Goal: Task Accomplishment & Management: Manage account settings

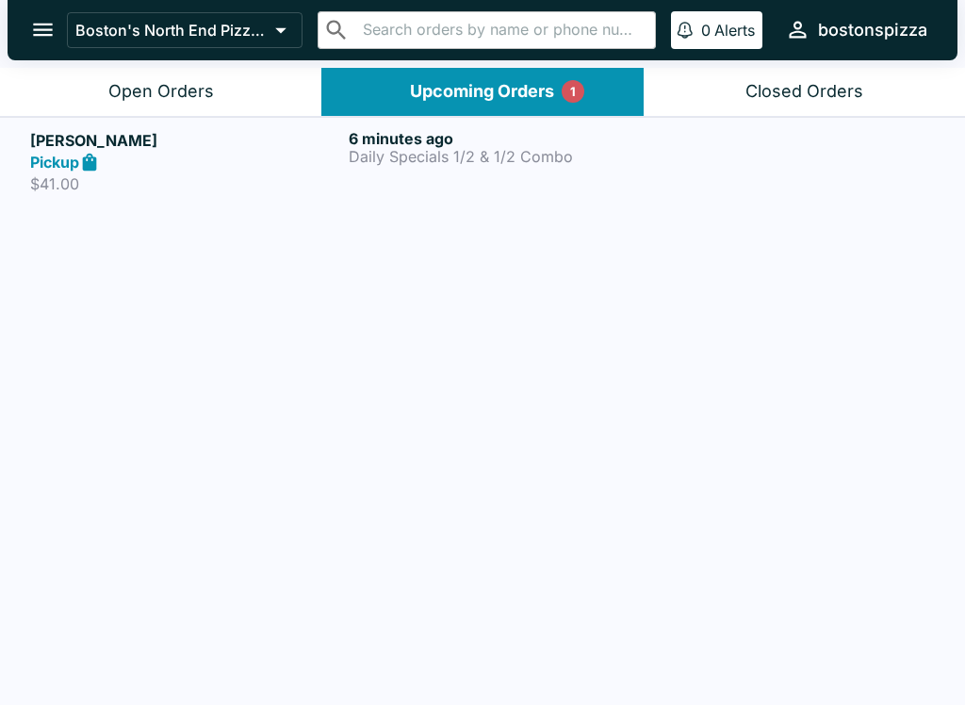
click at [207, 170] on div "Pickup" at bounding box center [185, 163] width 311 height 22
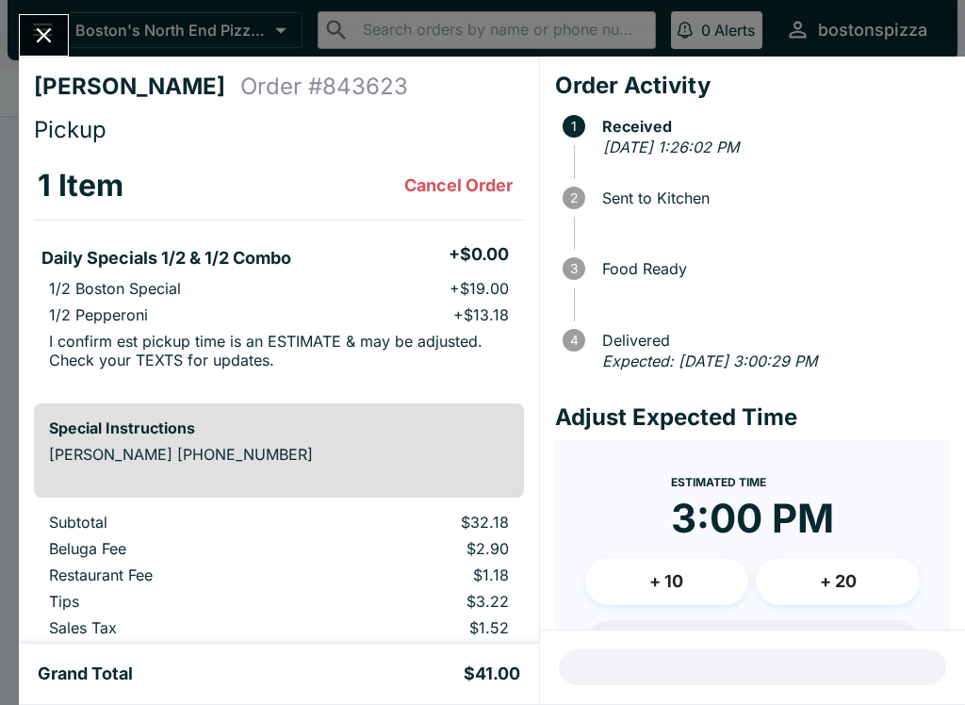
click at [65, 45] on button "Close" at bounding box center [44, 35] width 48 height 41
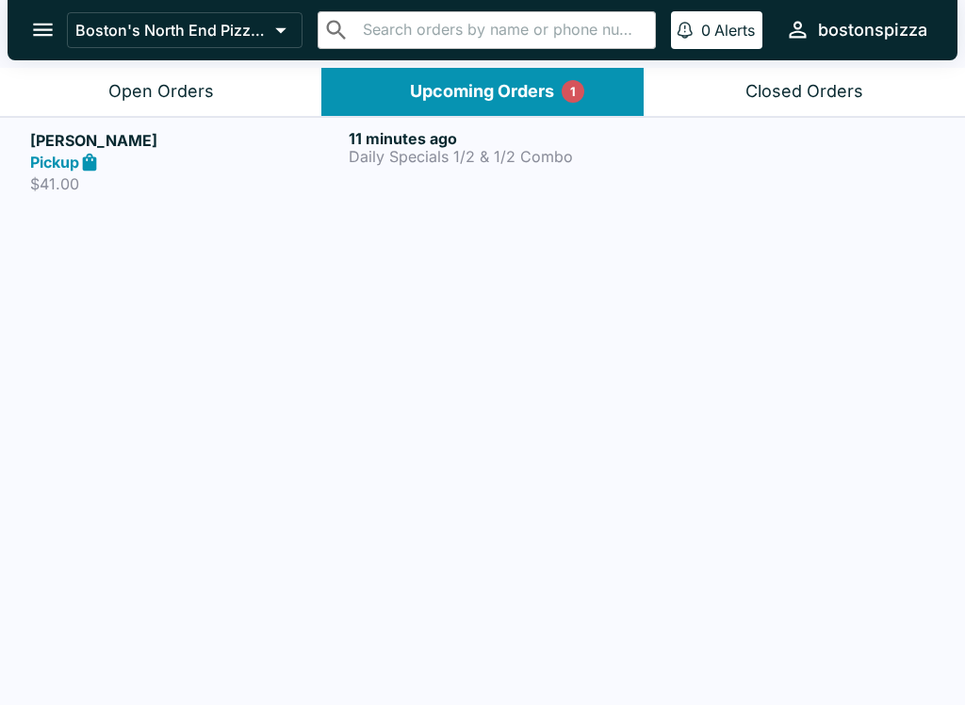
click at [175, 100] on div "Open Orders" at bounding box center [161, 92] width 106 height 22
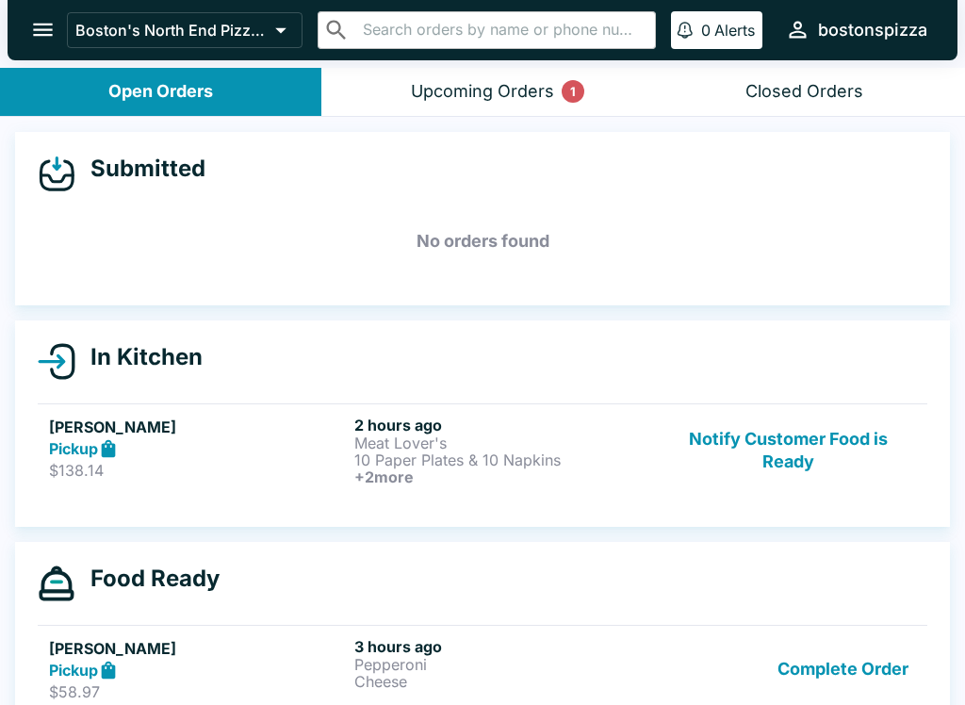
click at [501, 124] on div "Submitted No orders found In Kitchen [PERSON_NAME] Pickup $138.14 2 hours ago M…" at bounding box center [482, 413] width 965 height 592
click at [435, 107] on button "Upcoming Orders 1" at bounding box center [481, 92] width 321 height 48
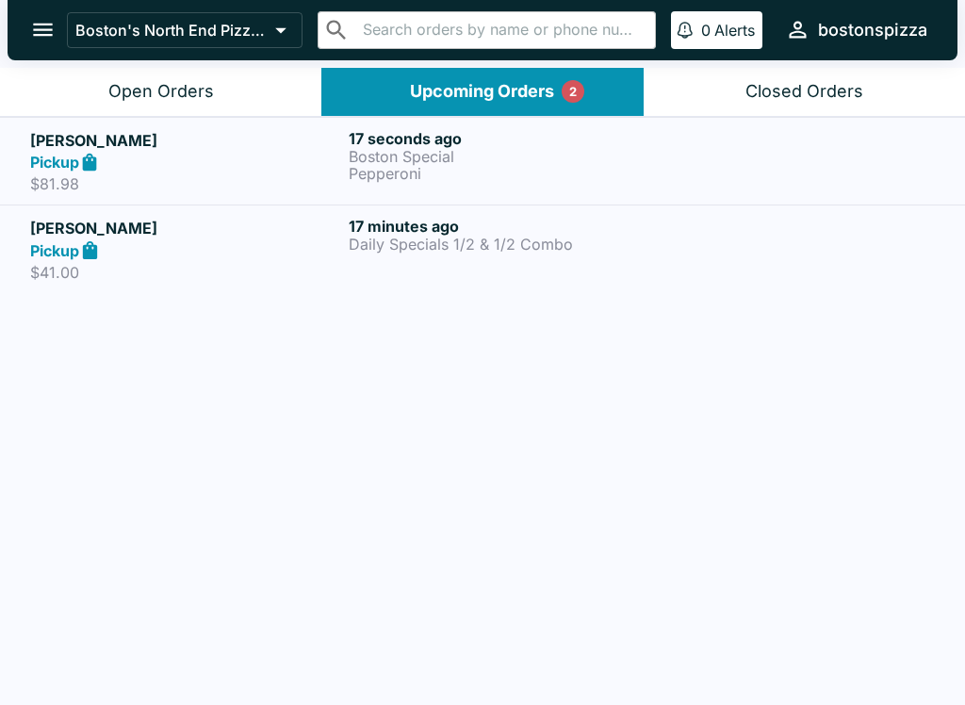
click at [216, 244] on div "Pickup" at bounding box center [185, 250] width 311 height 22
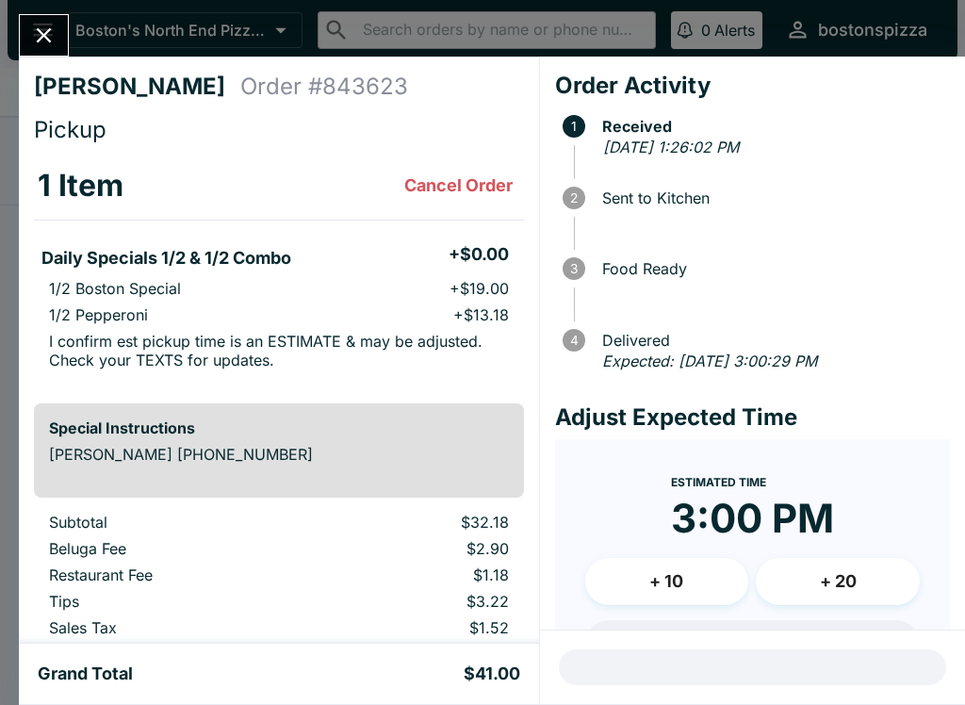
click at [32, 27] on icon "Close" at bounding box center [43, 35] width 25 height 25
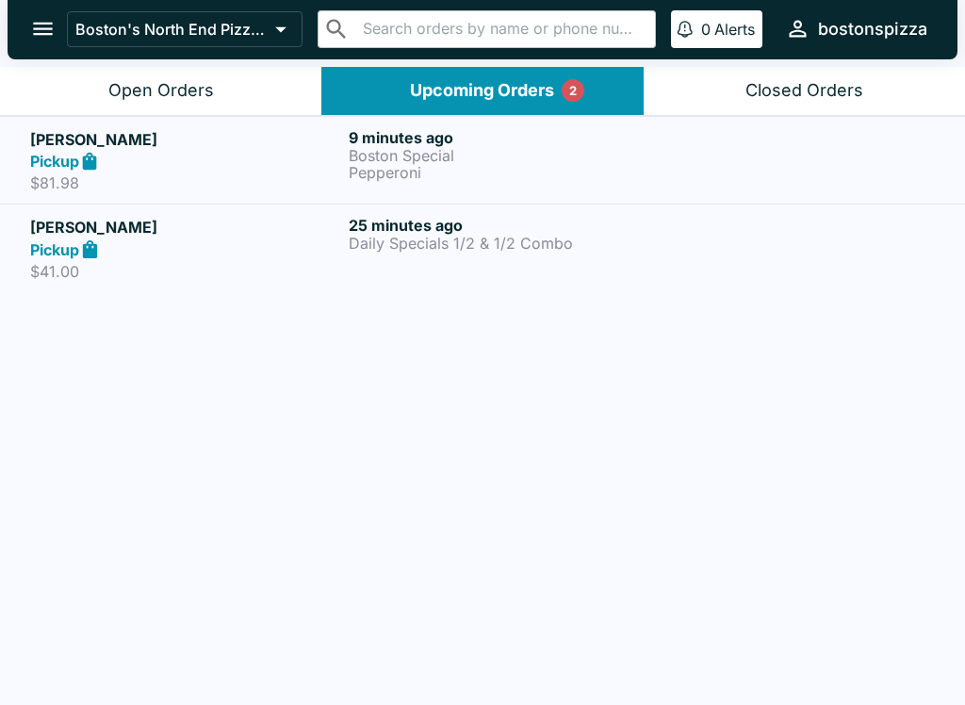
scroll to position [1, 0]
click at [223, 171] on div "Pickup" at bounding box center [185, 162] width 311 height 22
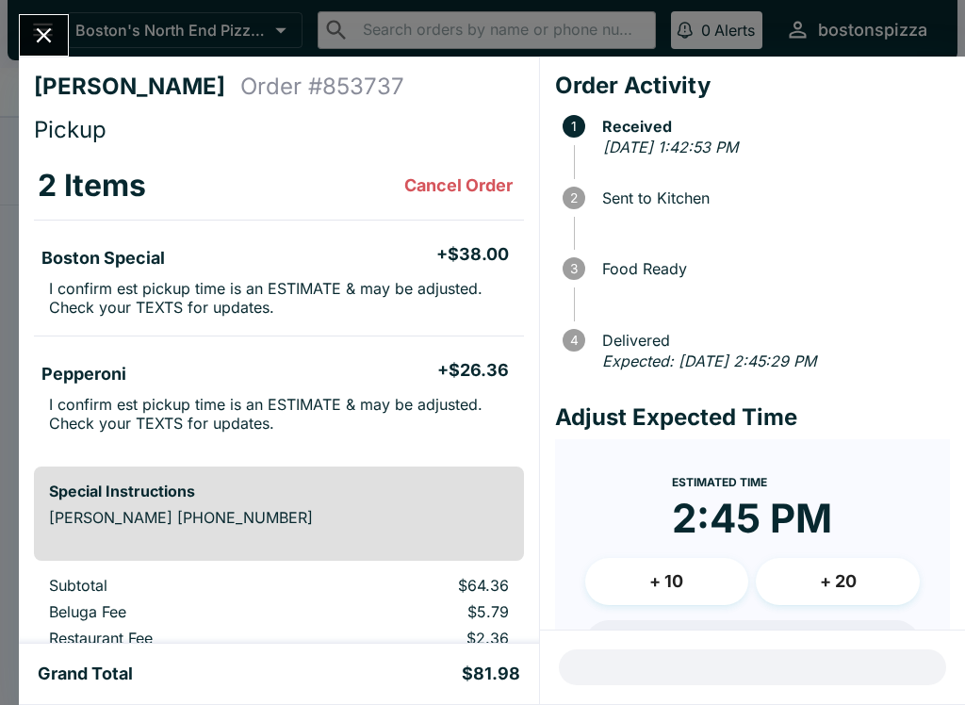
click at [33, 39] on icon "Close" at bounding box center [43, 35] width 25 height 25
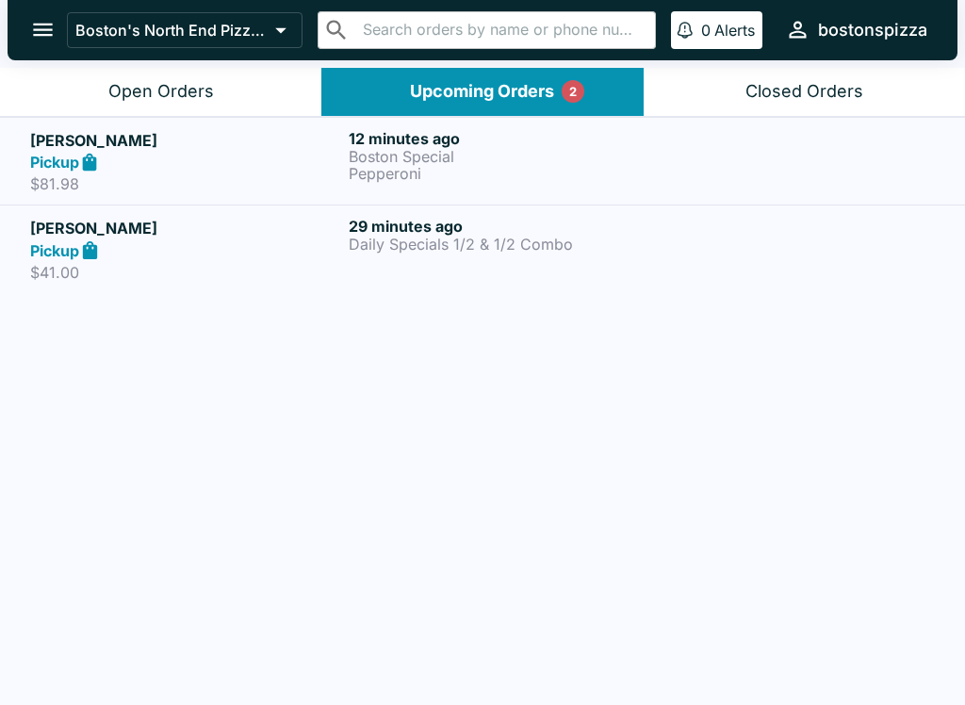
click at [178, 172] on div "Pickup" at bounding box center [185, 163] width 311 height 22
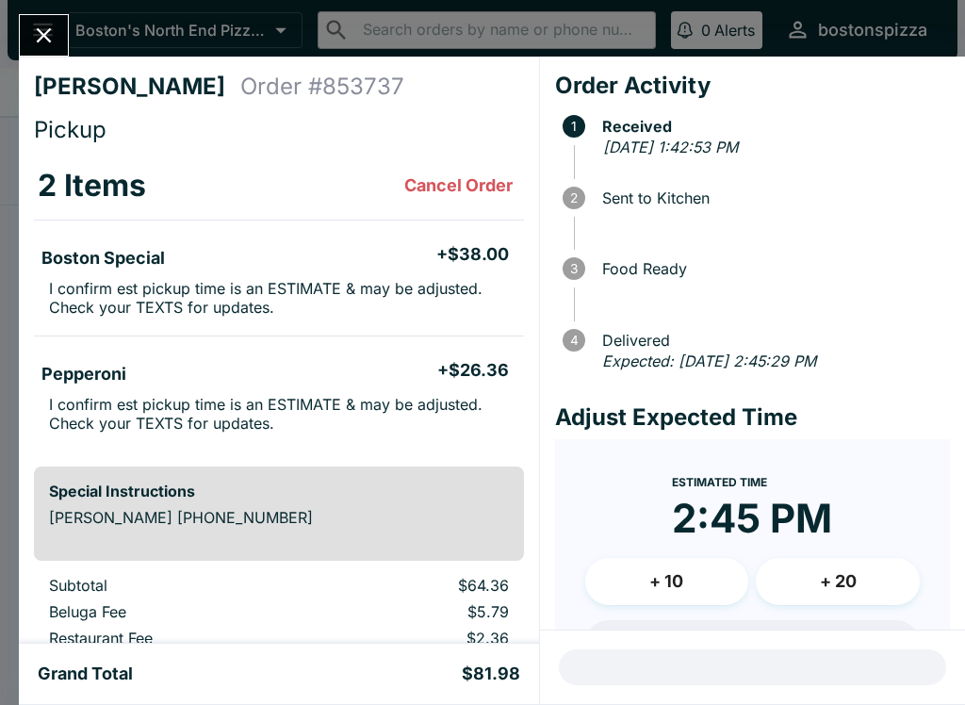
scroll to position [-1, 0]
click at [68, 25] on div at bounding box center [44, 35] width 50 height 42
click at [53, 52] on button "Close" at bounding box center [44, 35] width 48 height 41
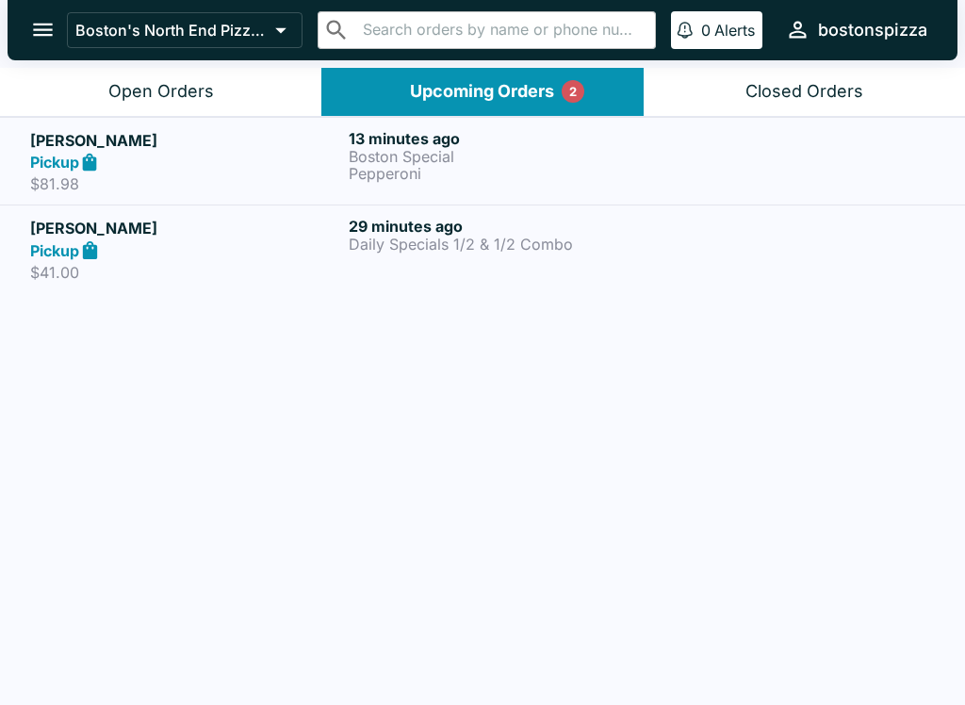
click at [185, 113] on button "Open Orders" at bounding box center [160, 92] width 321 height 48
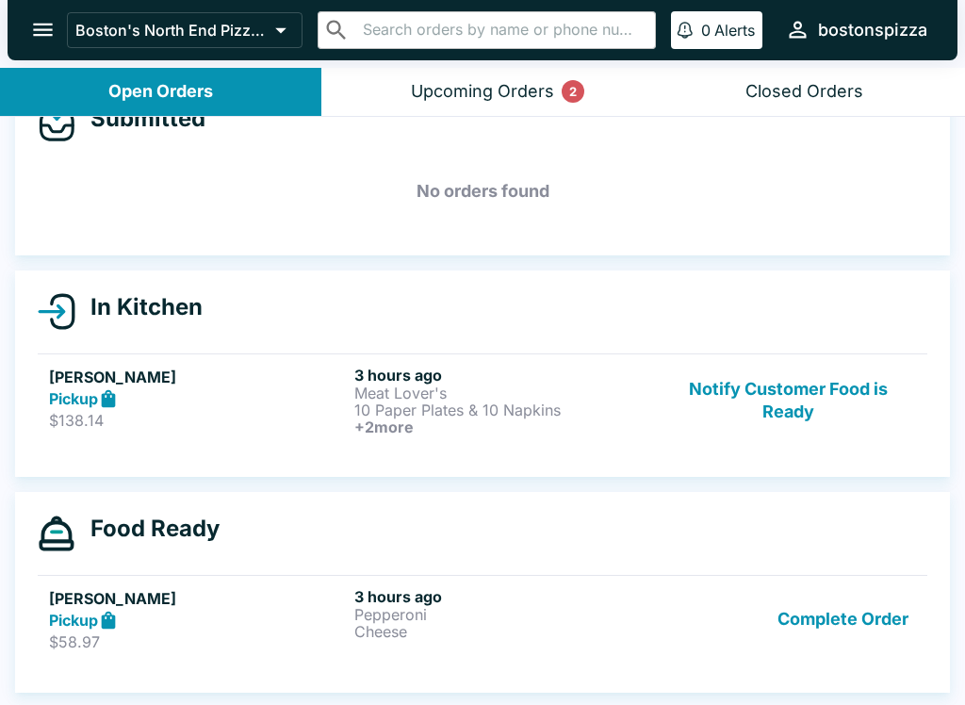
scroll to position [50, 0]
click at [515, 89] on div "Upcoming Orders 2" at bounding box center [482, 92] width 143 height 22
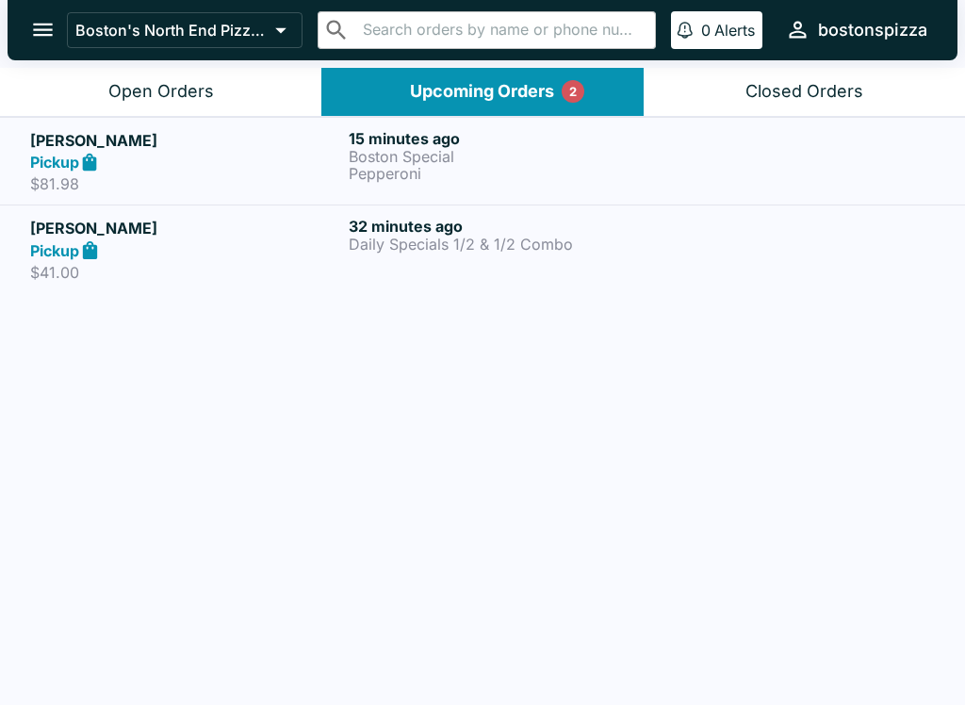
click at [213, 103] on button "Open Orders" at bounding box center [160, 92] width 321 height 48
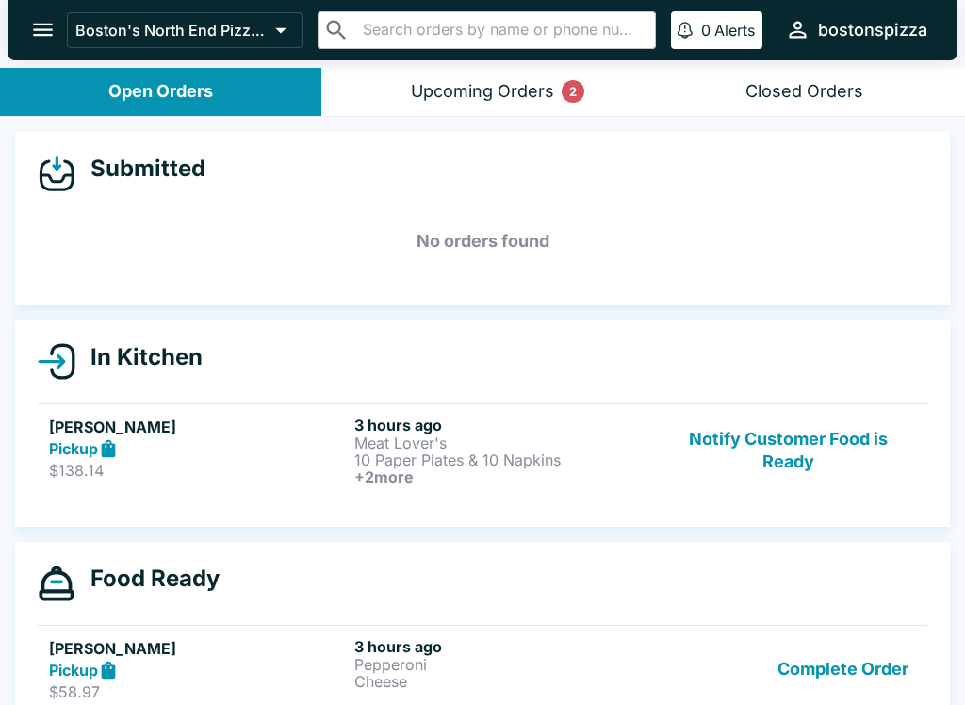
click at [510, 112] on button "Upcoming Orders 2" at bounding box center [481, 92] width 321 height 48
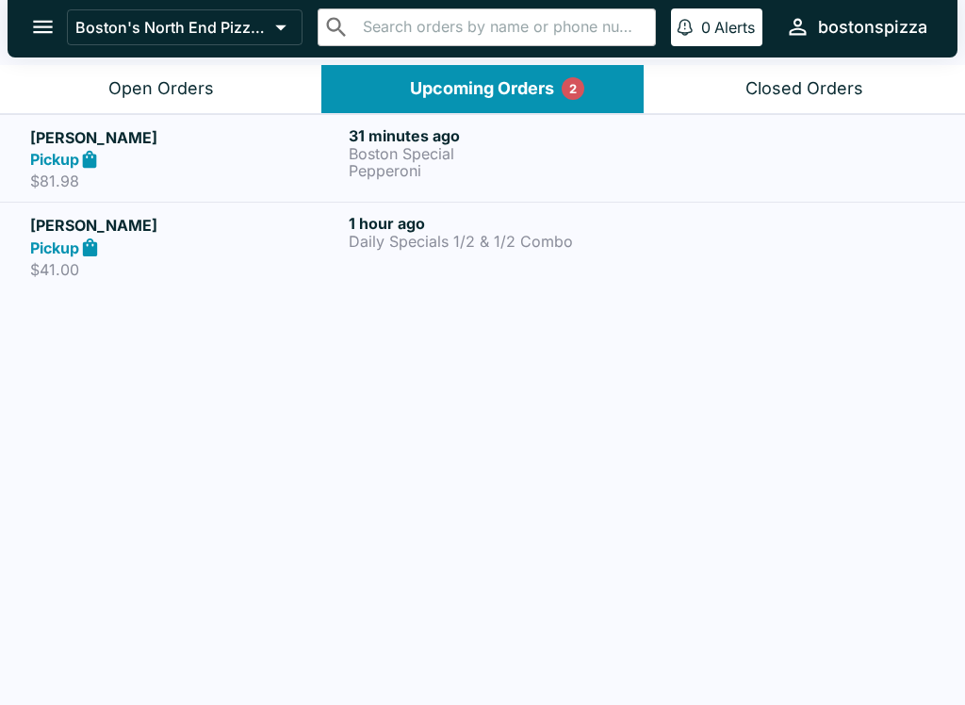
scroll to position [0, 0]
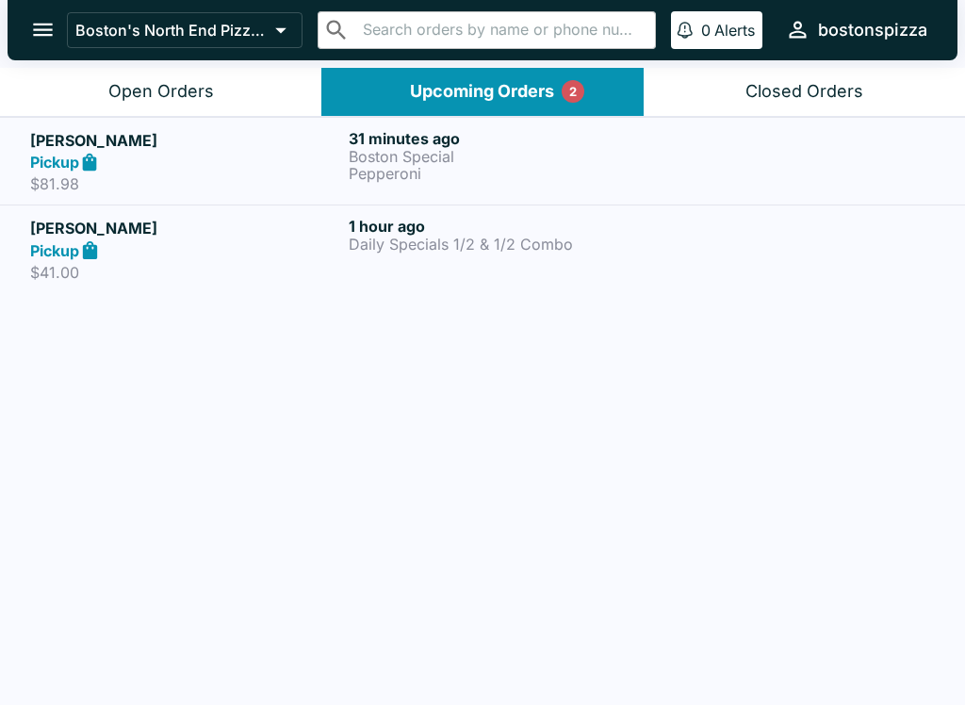
click at [223, 180] on p "$81.98" at bounding box center [185, 183] width 311 height 19
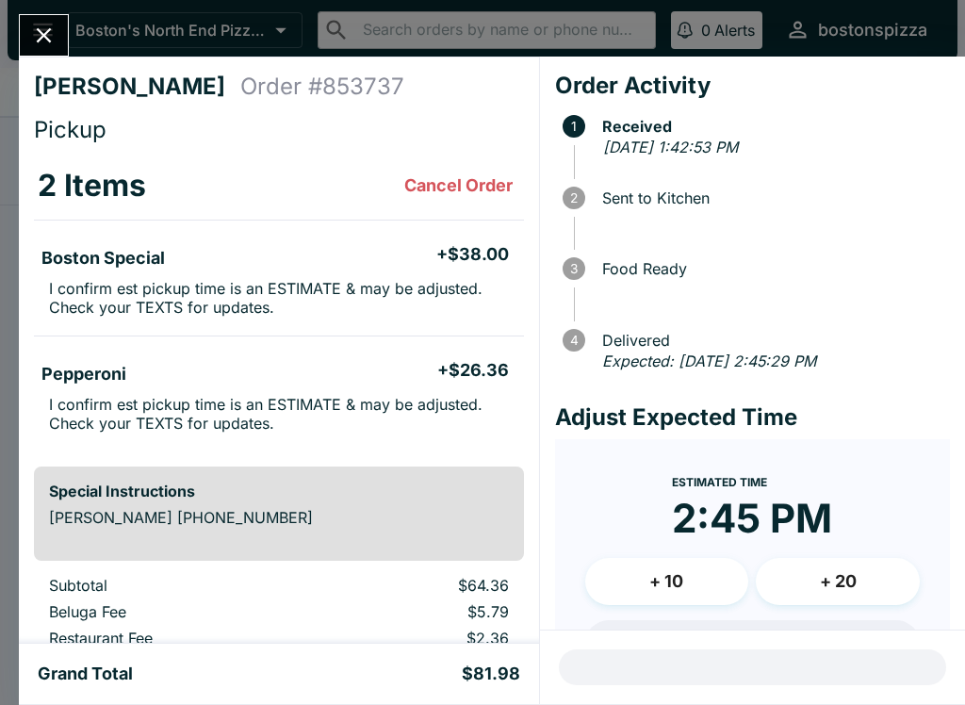
click at [52, 8] on div "[PERSON_NAME] Order # 853737 Pickup 2 Items Cancel Order Boston Special + $38.0…" at bounding box center [482, 352] width 965 height 705
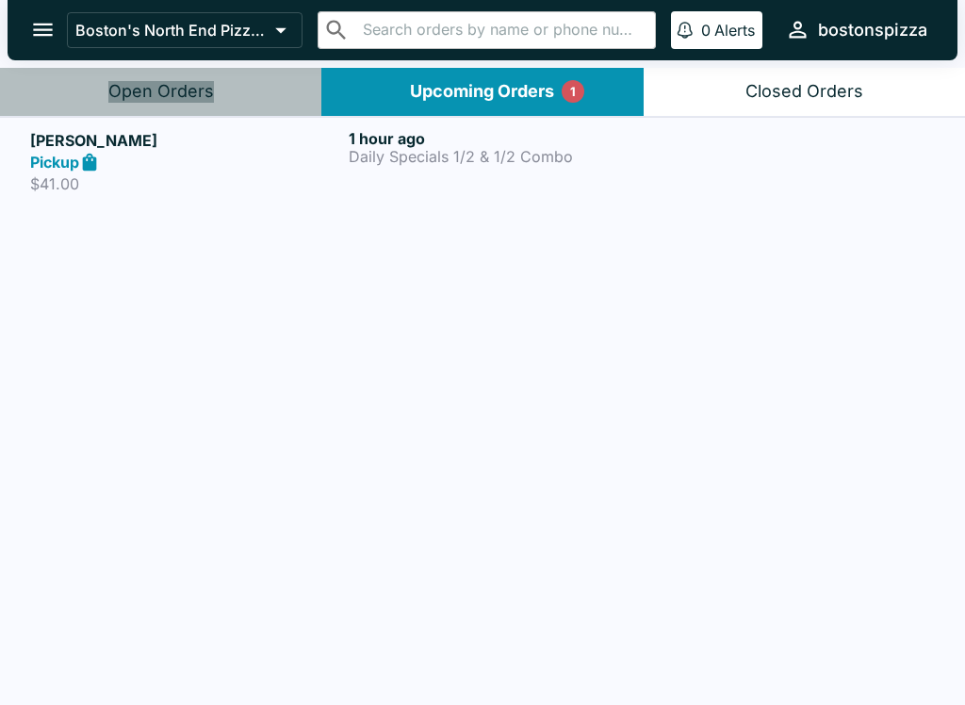
click at [215, 95] on button "Open Orders" at bounding box center [160, 92] width 321 height 48
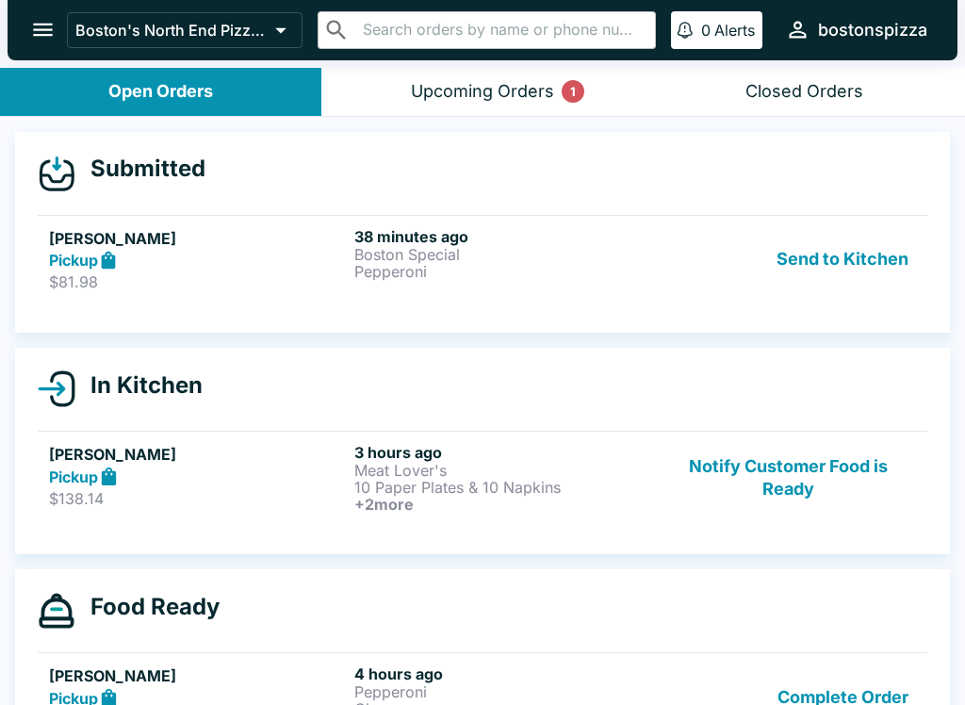
click at [199, 300] on link "[PERSON_NAME] Pickup $81.98 38 minutes ago Boston Special Pepperoni Send to Kit…" at bounding box center [483, 259] width 890 height 89
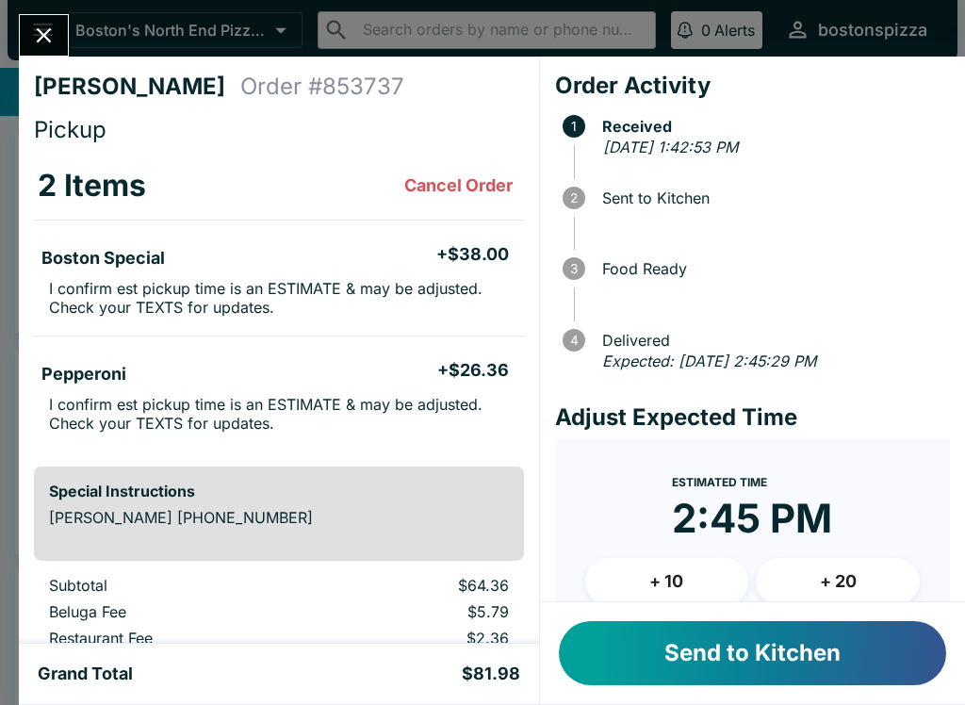
click at [809, 666] on button "Send to Kitchen" at bounding box center [752, 653] width 387 height 64
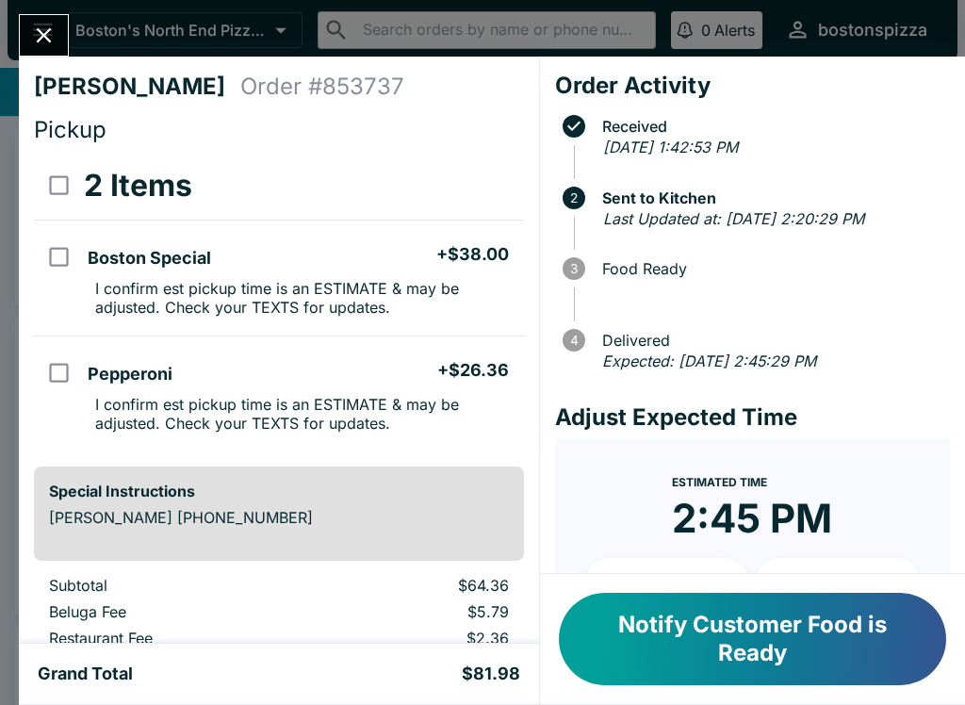
click at [43, 53] on button "Close" at bounding box center [44, 35] width 48 height 41
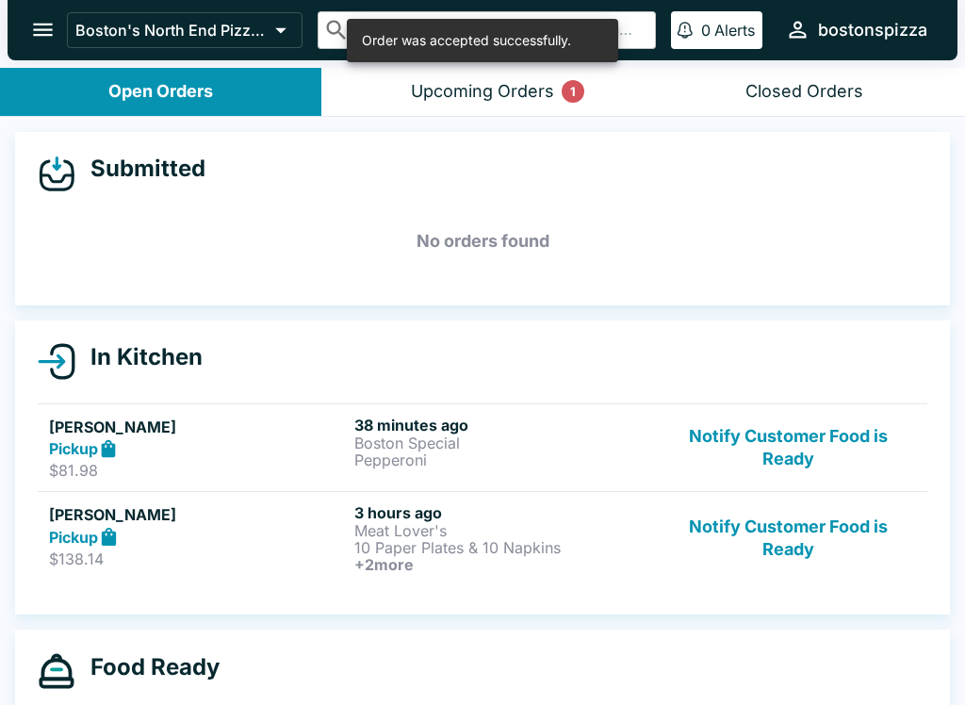
click at [533, 92] on div "Upcoming Orders 1" at bounding box center [482, 92] width 143 height 22
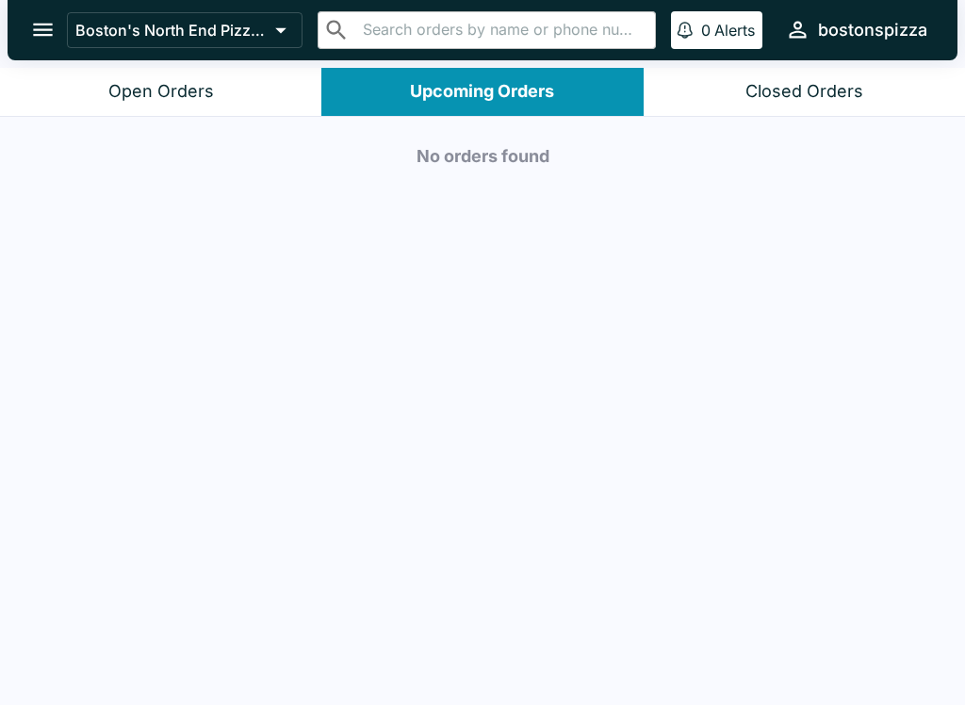
click at [228, 98] on button "Open Orders" at bounding box center [160, 92] width 321 height 48
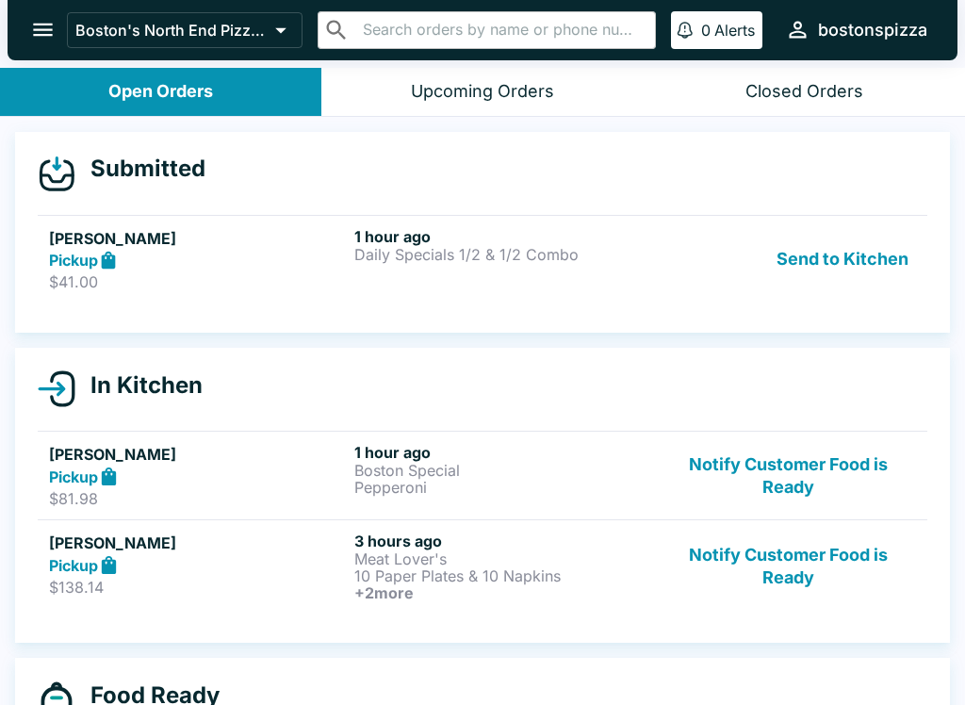
click at [207, 244] on h5 "[PERSON_NAME]" at bounding box center [198, 238] width 298 height 23
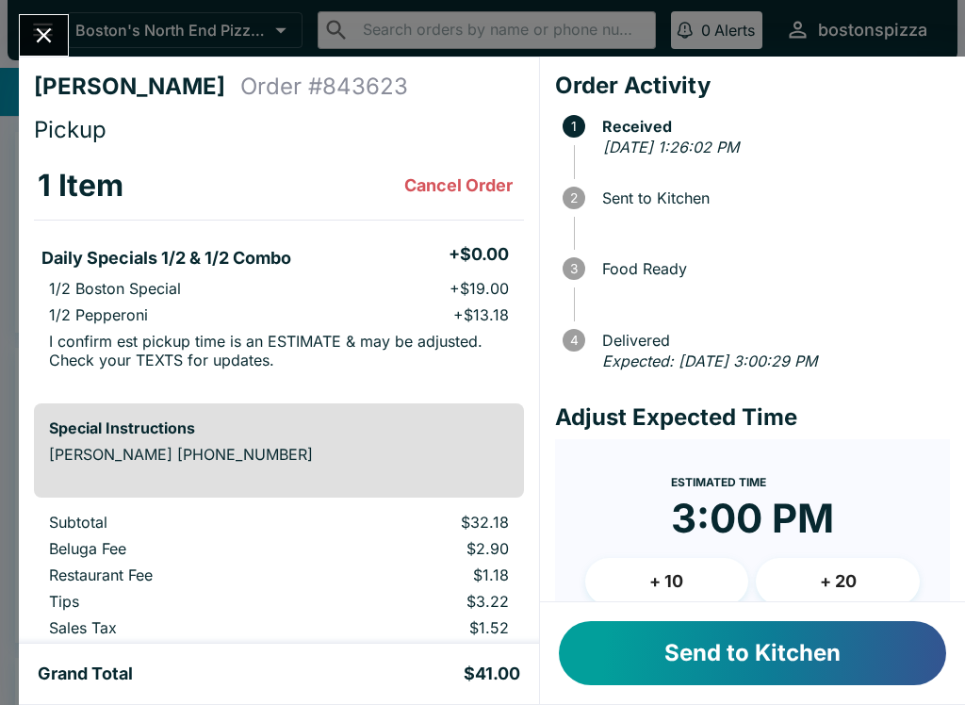
click at [796, 668] on button "Send to Kitchen" at bounding box center [752, 653] width 387 height 64
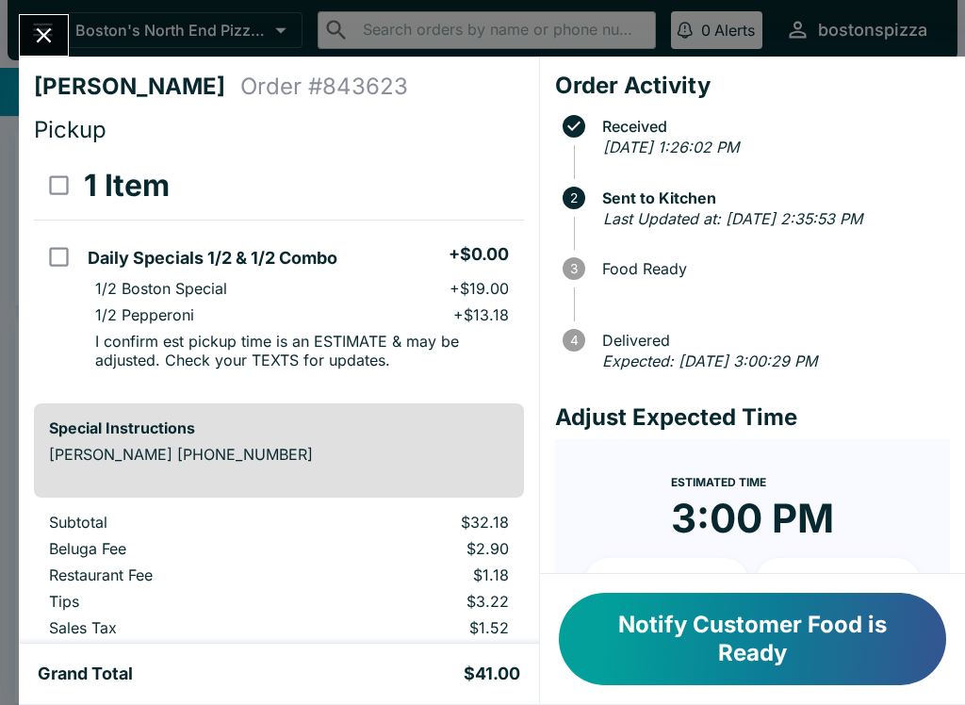
click at [52, 26] on icon "Close" at bounding box center [43, 35] width 25 height 25
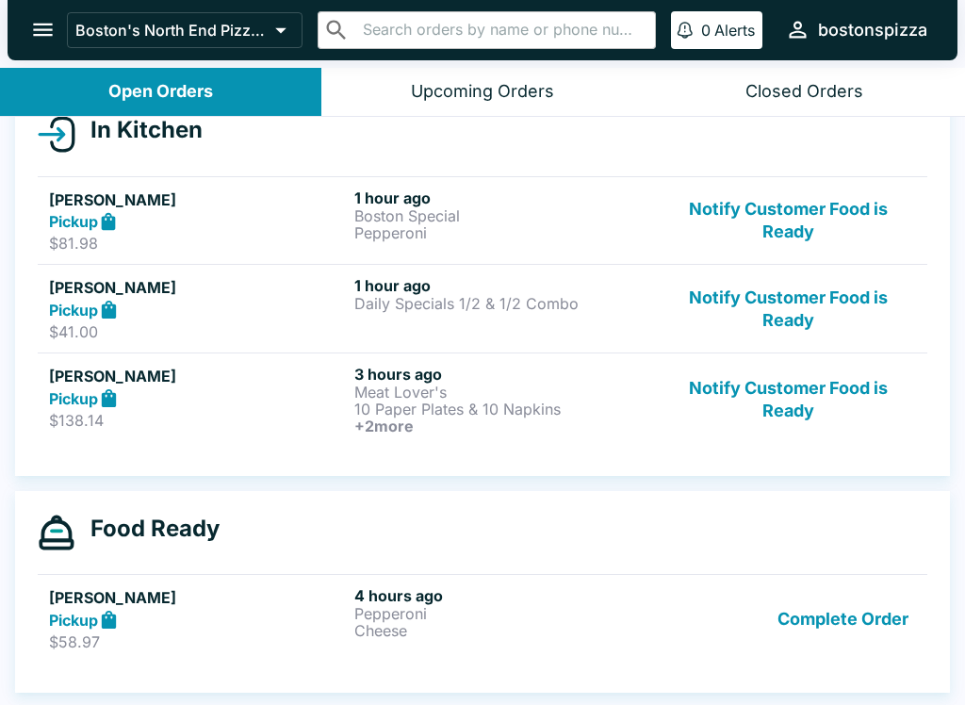
scroll to position [227, 0]
click at [169, 417] on p "$138.14" at bounding box center [198, 420] width 298 height 19
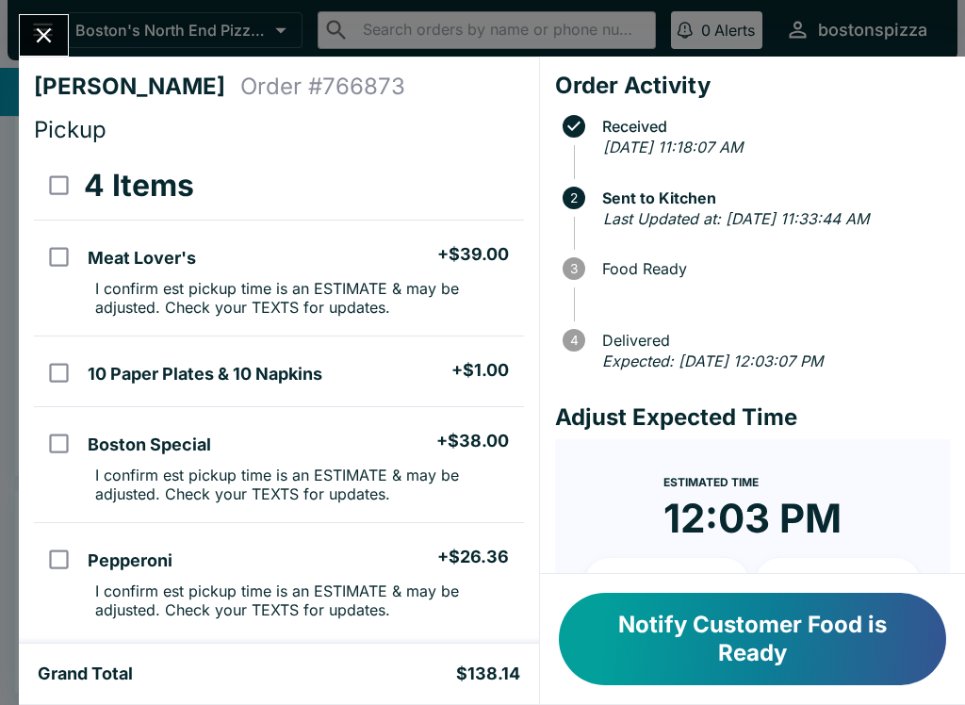
click at [73, 64] on div "[PERSON_NAME] Order # 766873 Pickup 4 Items Meat Lover's + $39.00 I confirm est…" at bounding box center [279, 350] width 520 height 587
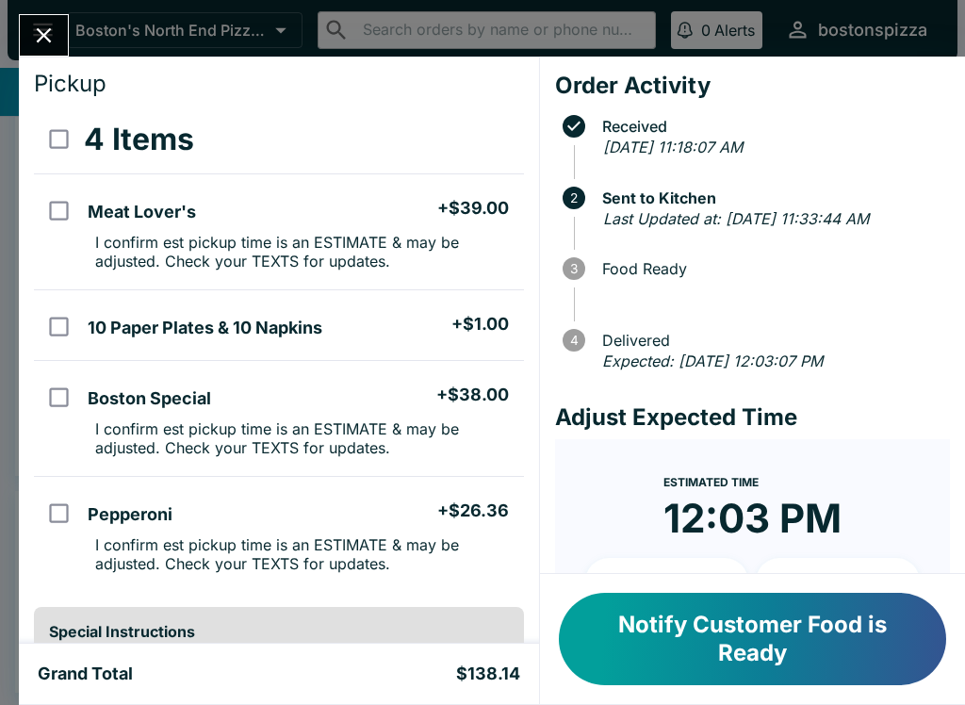
scroll to position [61, 0]
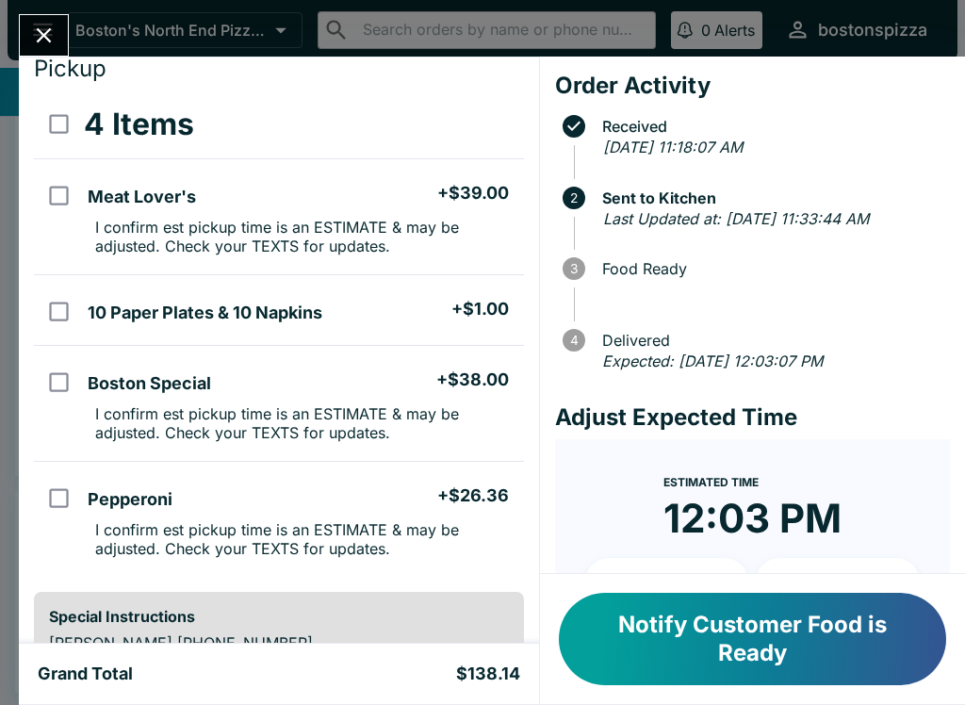
click at [31, 27] on icon "Close" at bounding box center [43, 35] width 25 height 25
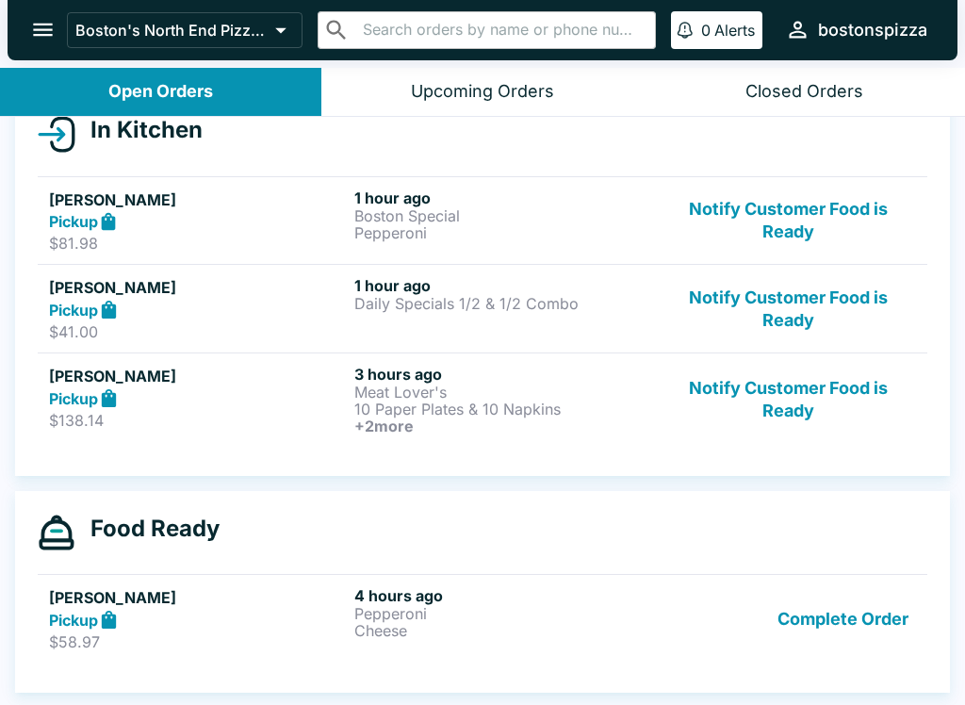
click at [156, 324] on p "$41.00" at bounding box center [198, 331] width 298 height 19
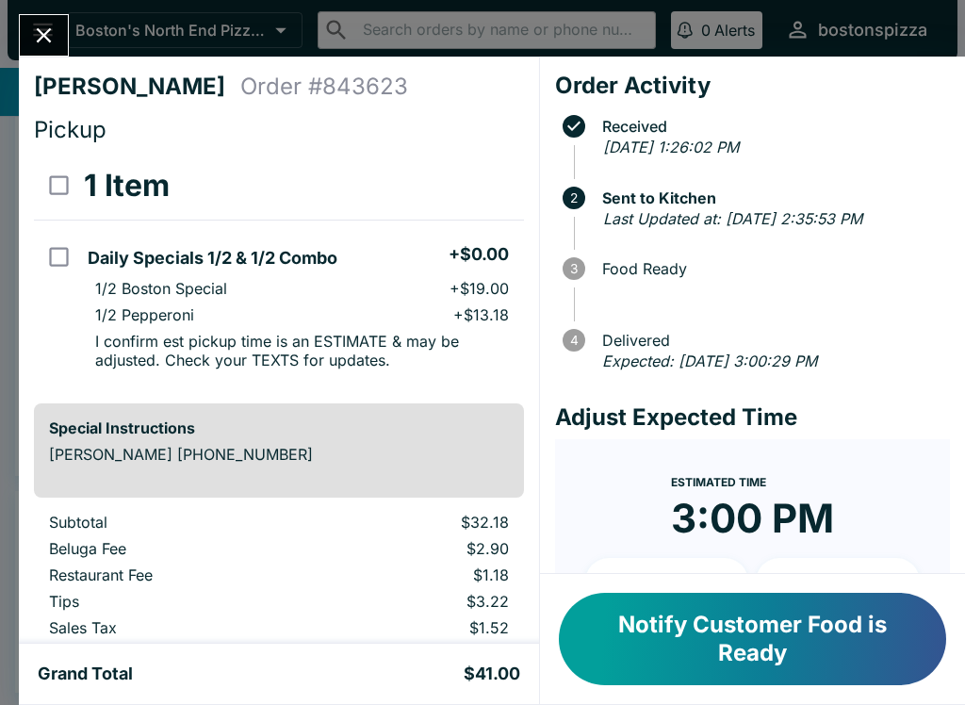
click at [36, 15] on button "Close" at bounding box center [44, 35] width 48 height 41
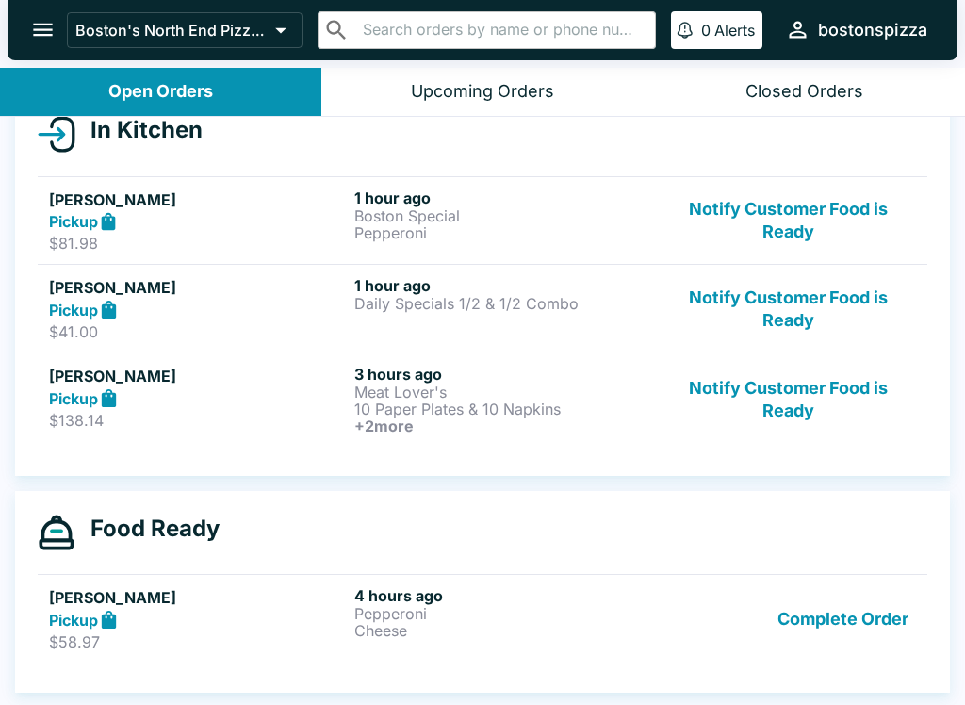
click at [139, 224] on div "Pickup" at bounding box center [198, 222] width 298 height 22
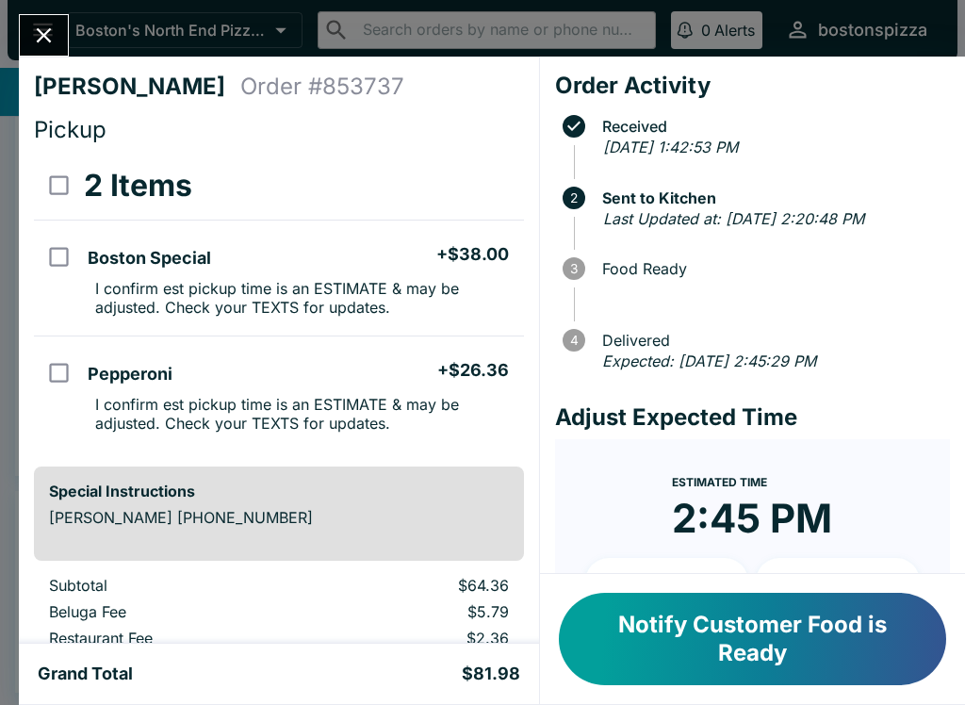
click at [57, 25] on icon "Close" at bounding box center [43, 35] width 25 height 25
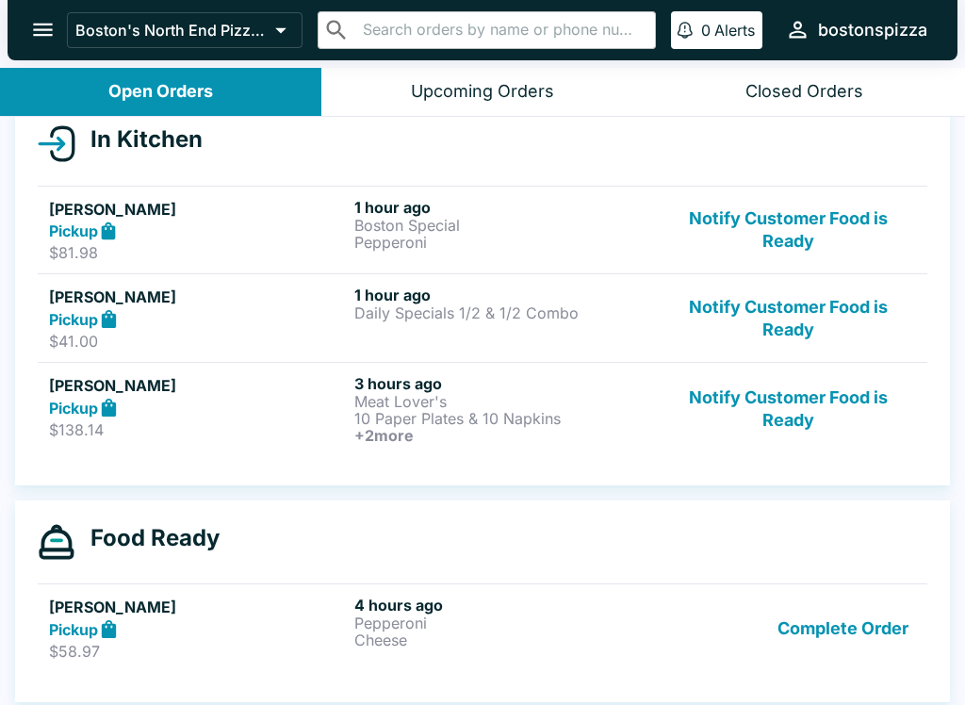
scroll to position [214, 0]
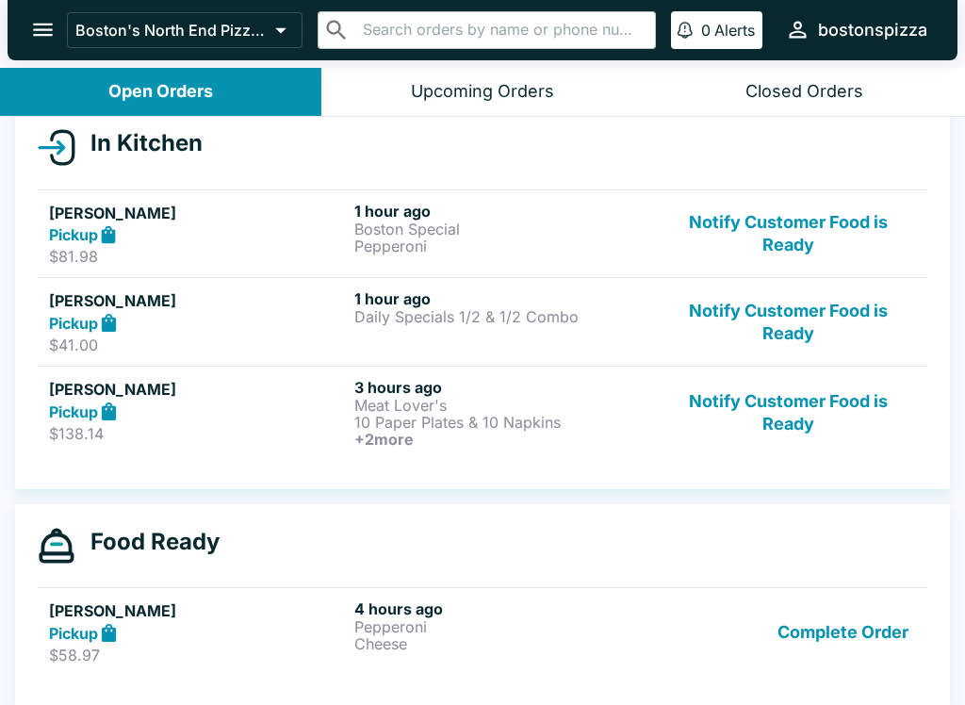
click at [221, 336] on p "$41.00" at bounding box center [198, 345] width 298 height 19
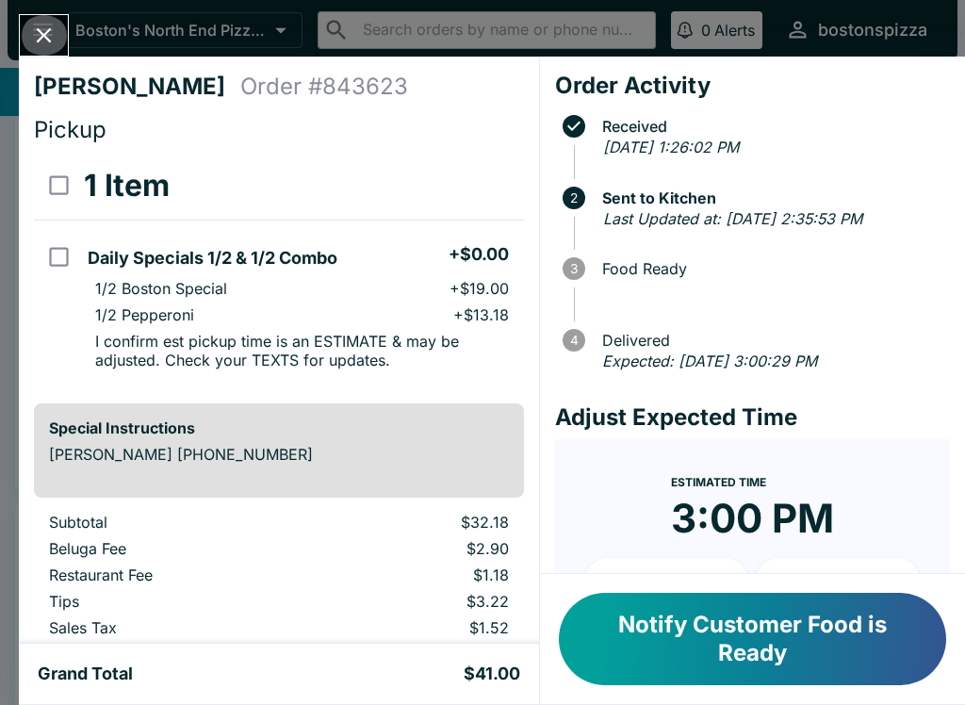
click at [42, 37] on icon "Close" at bounding box center [44, 35] width 15 height 15
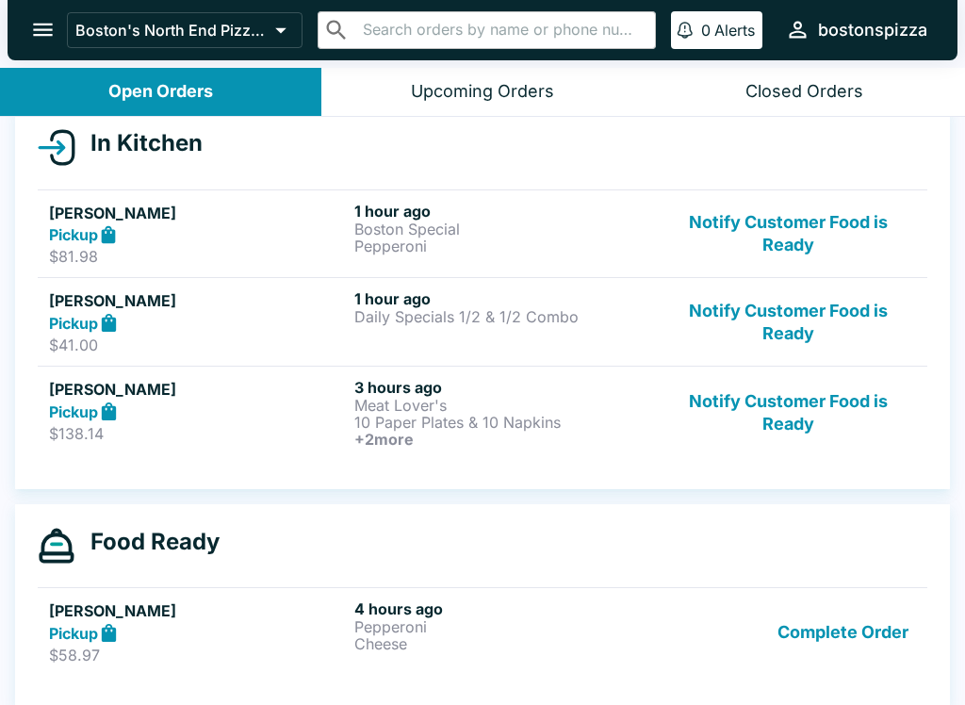
click at [265, 240] on div "Pickup" at bounding box center [198, 235] width 298 height 22
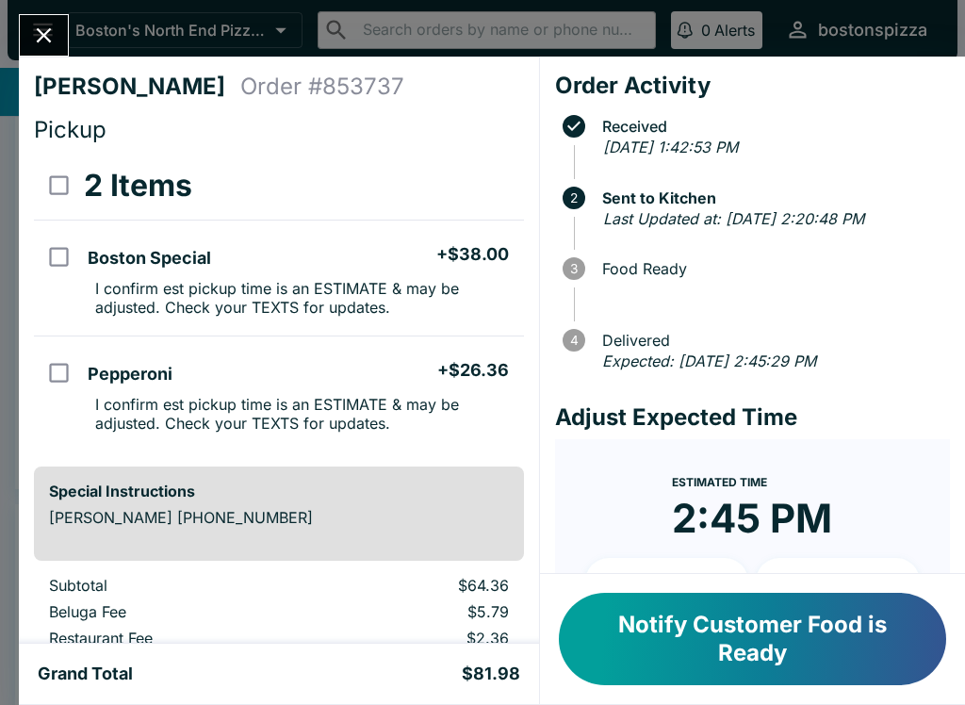
click at [40, 16] on button "Close" at bounding box center [44, 35] width 48 height 41
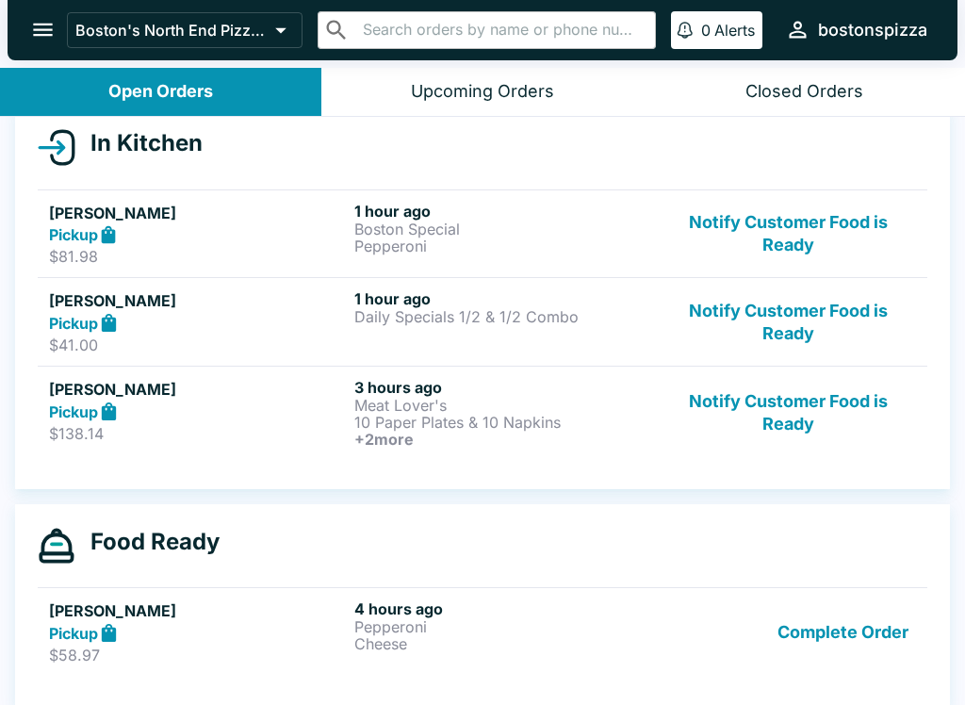
click at [800, 324] on button "Notify Customer Food is Ready" at bounding box center [788, 321] width 255 height 65
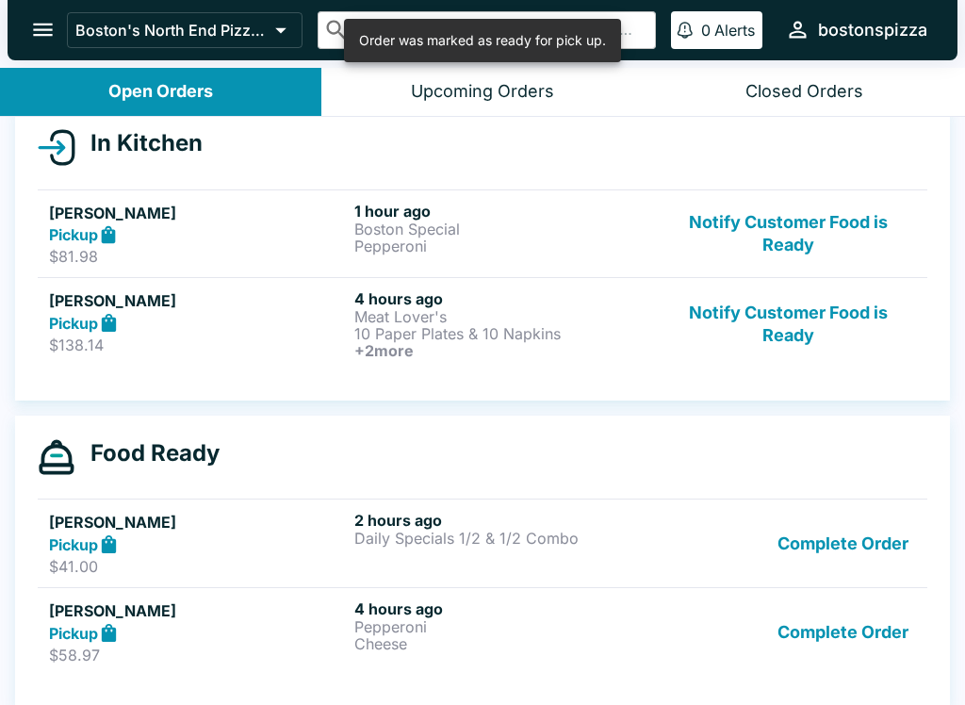
click at [553, 240] on p "Pepperoni" at bounding box center [503, 246] width 298 height 17
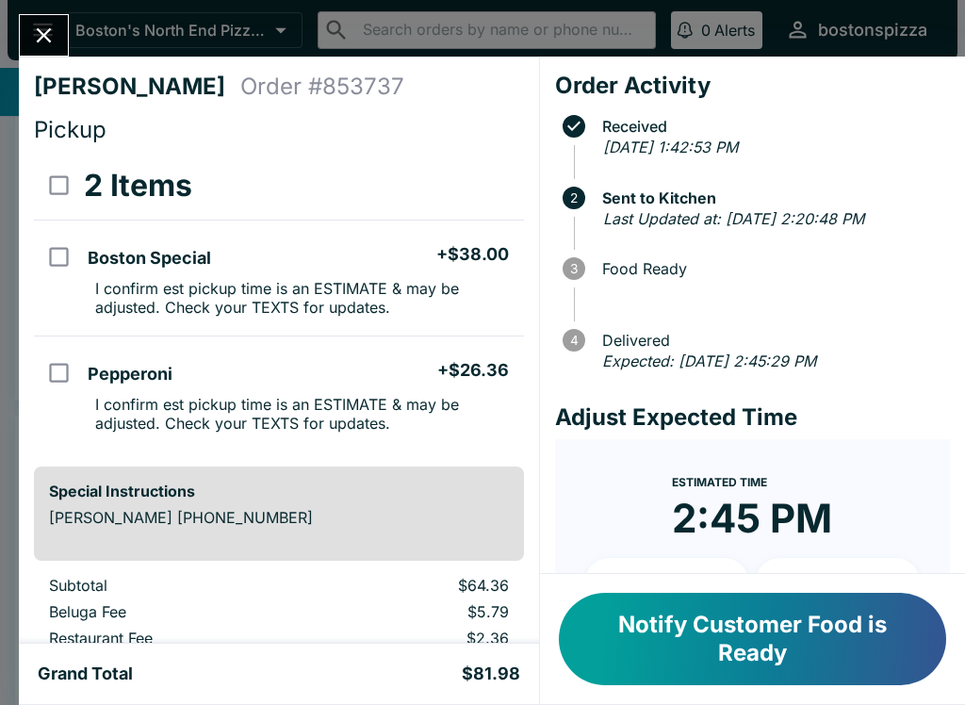
click at [66, 21] on div at bounding box center [44, 35] width 50 height 42
click at [704, 625] on button "Notify Customer Food is Ready" at bounding box center [752, 639] width 387 height 92
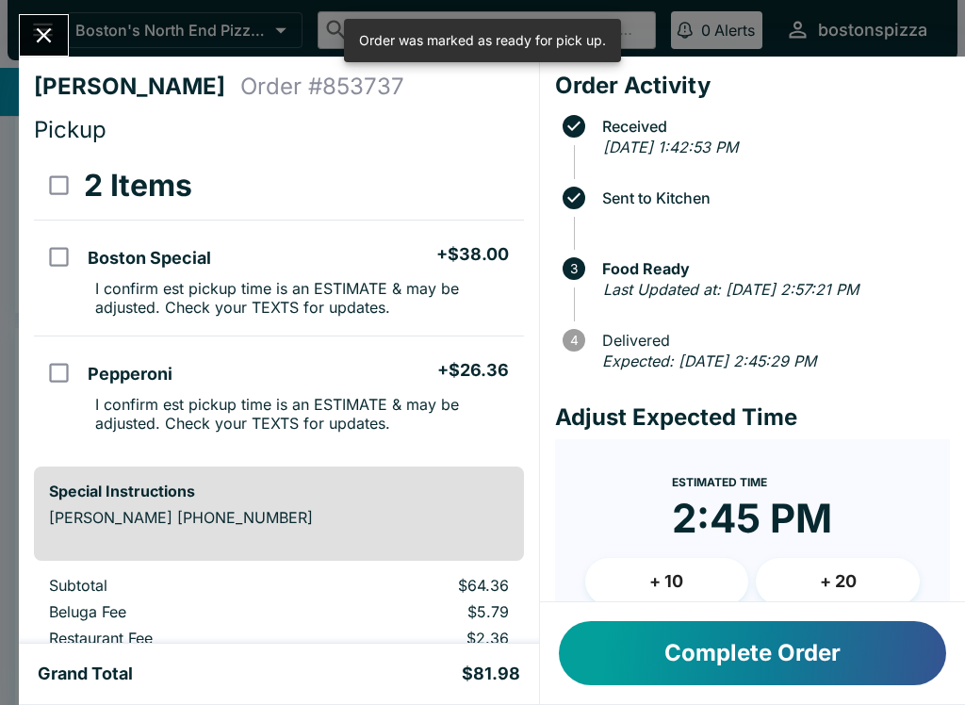
click at [63, 73] on h4 "[PERSON_NAME]" at bounding box center [137, 87] width 206 height 28
click at [41, 38] on icon "Close" at bounding box center [44, 35] width 15 height 15
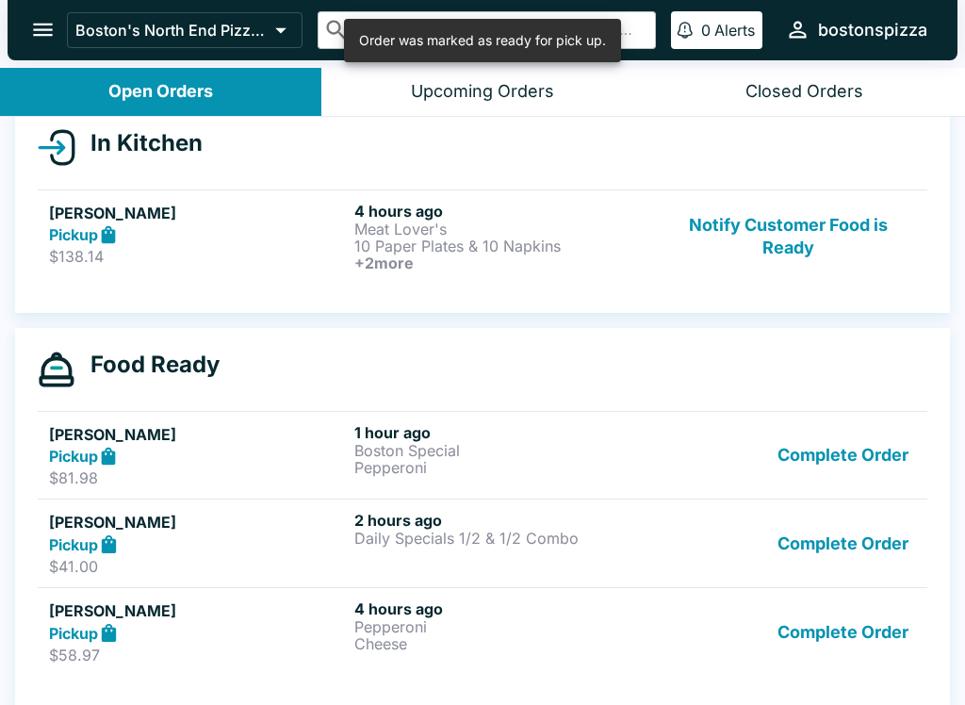
click at [844, 457] on button "Complete Order" at bounding box center [843, 455] width 146 height 65
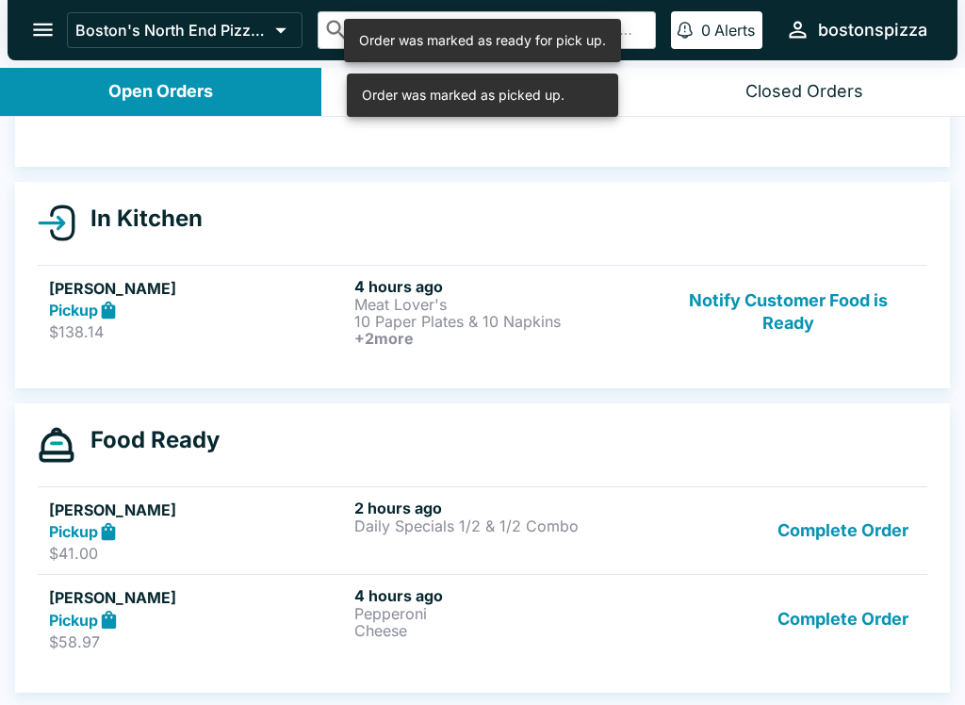
scroll to position [139, 0]
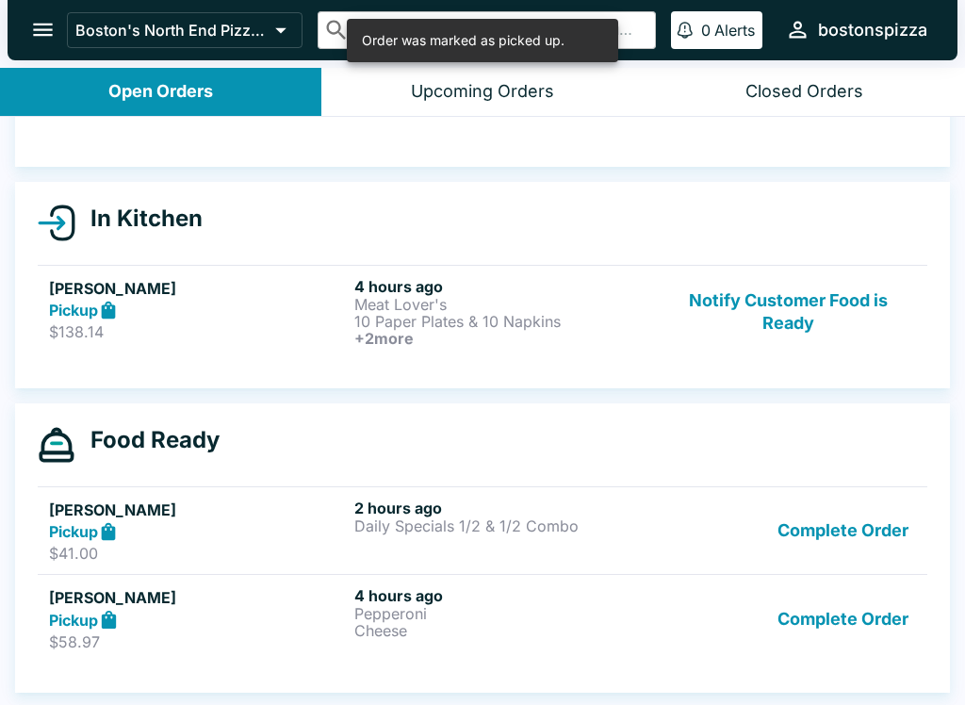
click at [847, 622] on button "Complete Order" at bounding box center [843, 618] width 146 height 65
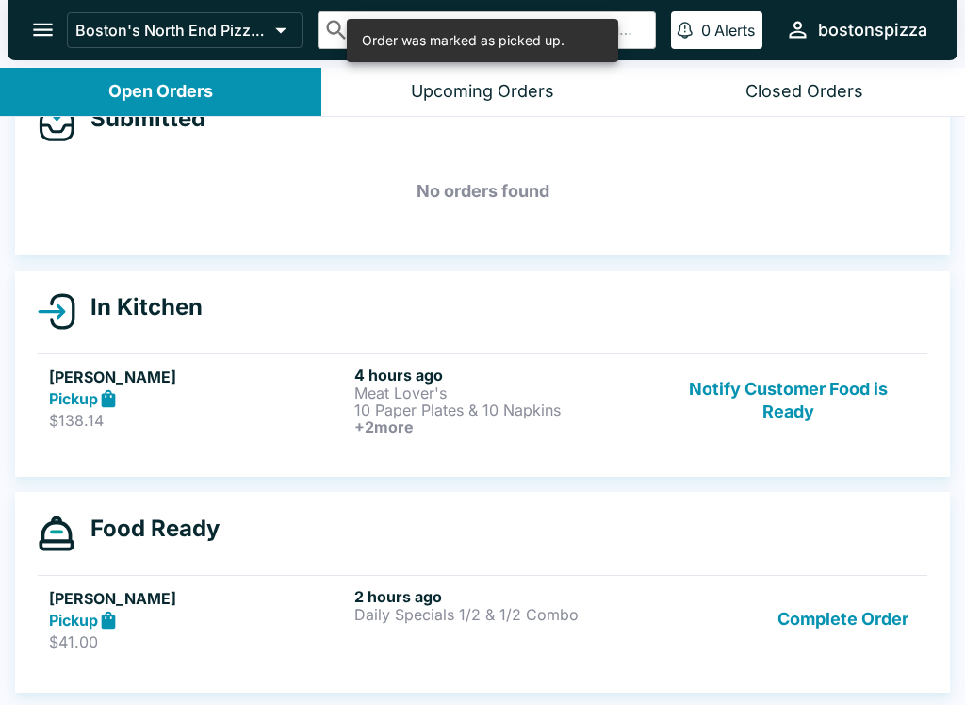
scroll to position [50, 0]
click at [582, 417] on p "10 Paper Plates & 10 Napkins" at bounding box center [503, 410] width 298 height 17
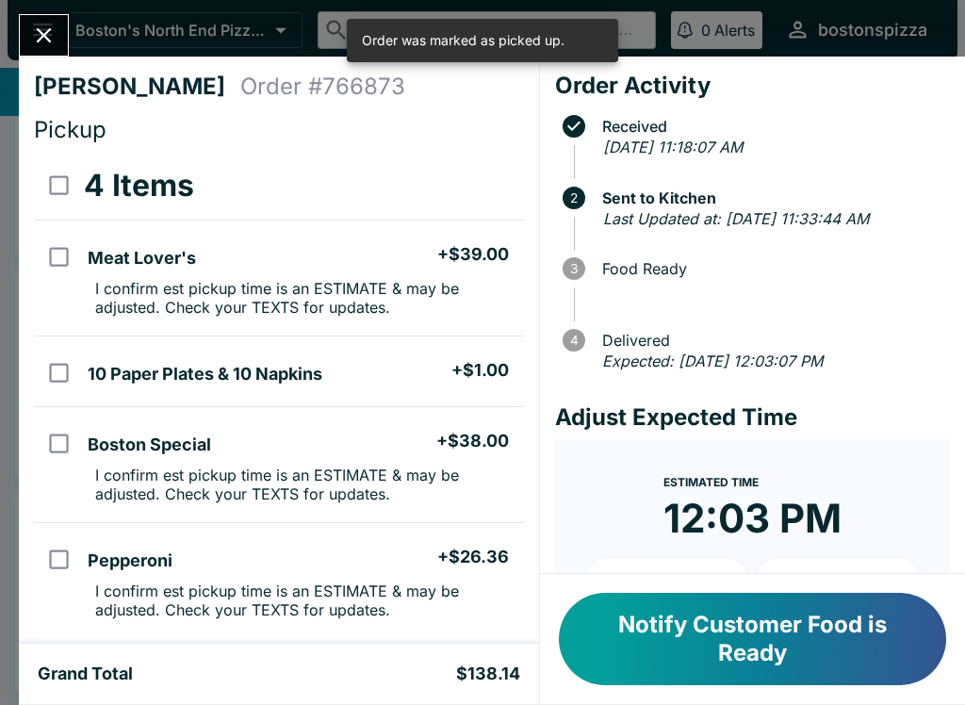
click at [62, 49] on button "Close" at bounding box center [44, 35] width 48 height 41
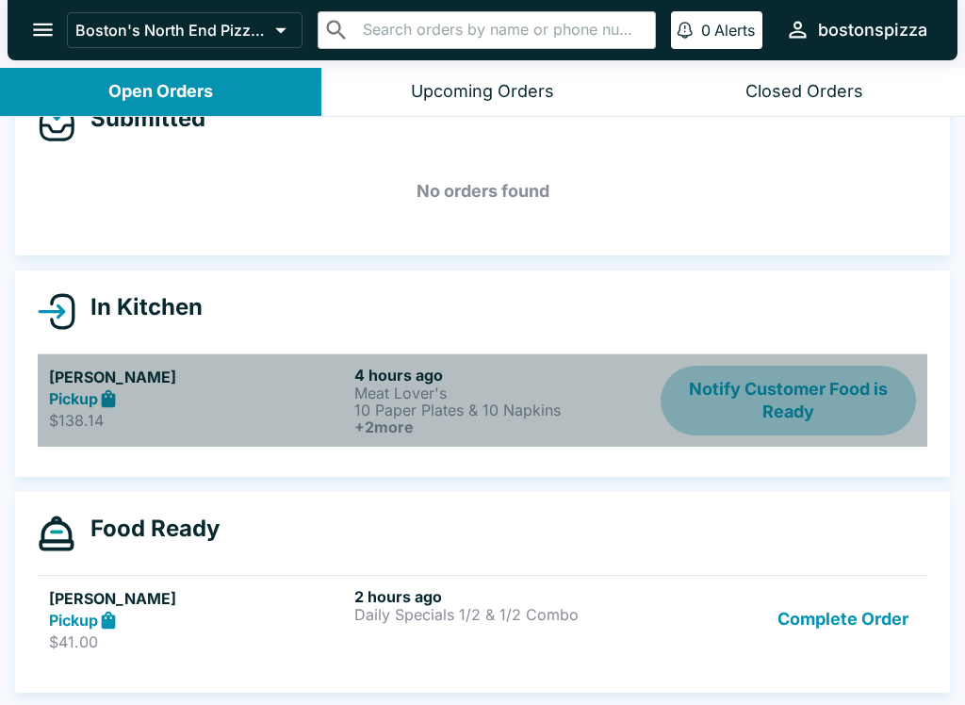
click at [781, 400] on button "Notify Customer Food is Ready" at bounding box center [788, 401] width 255 height 70
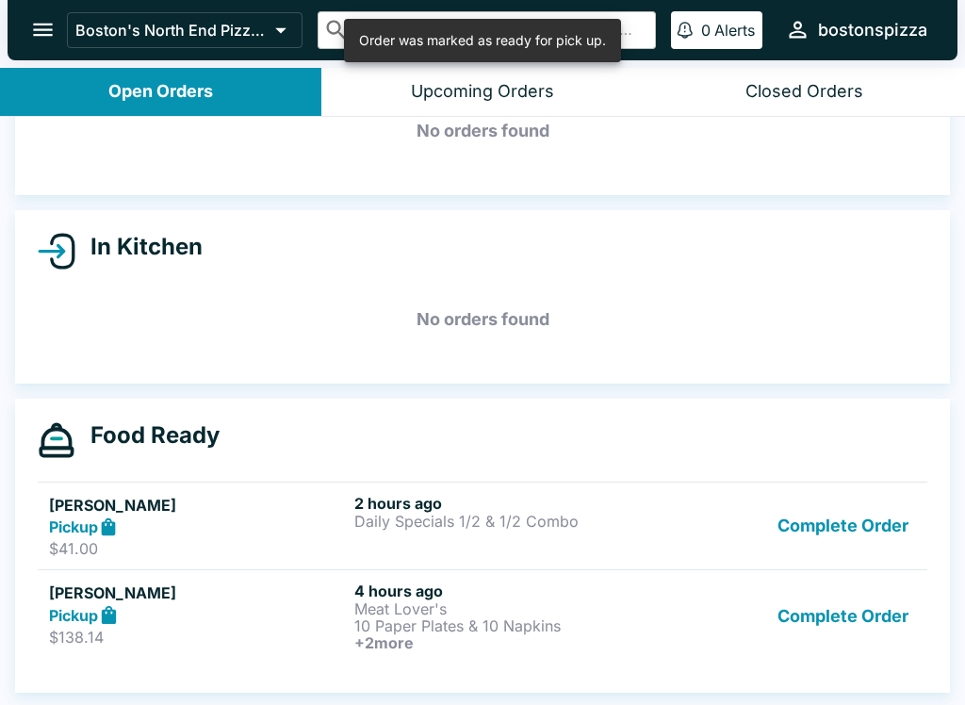
click at [833, 633] on button "Complete Order" at bounding box center [843, 617] width 146 height 70
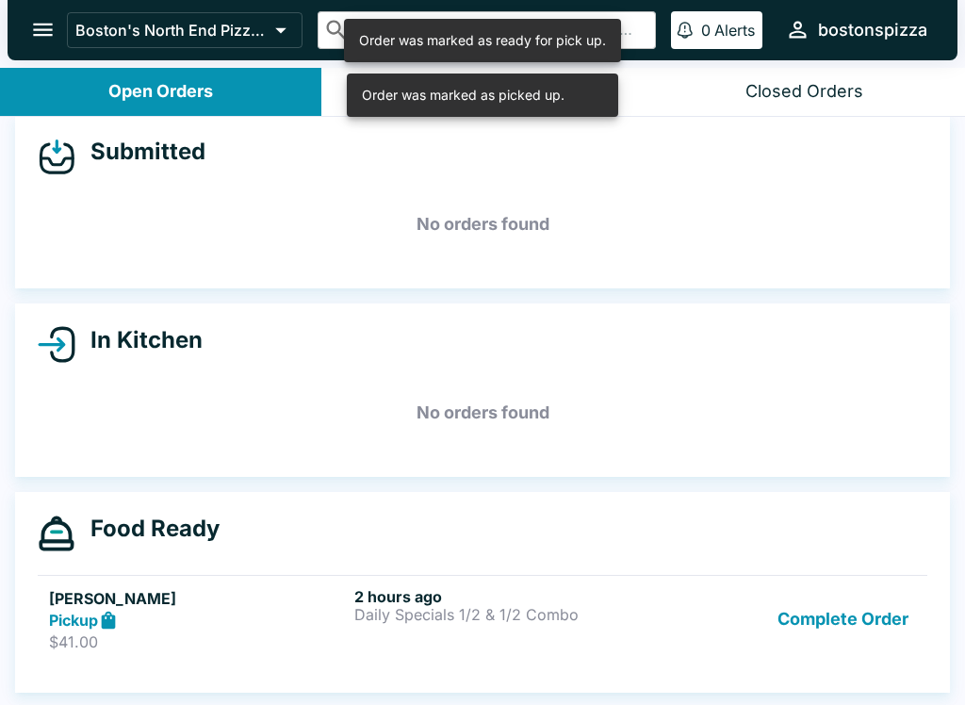
scroll to position [17, 0]
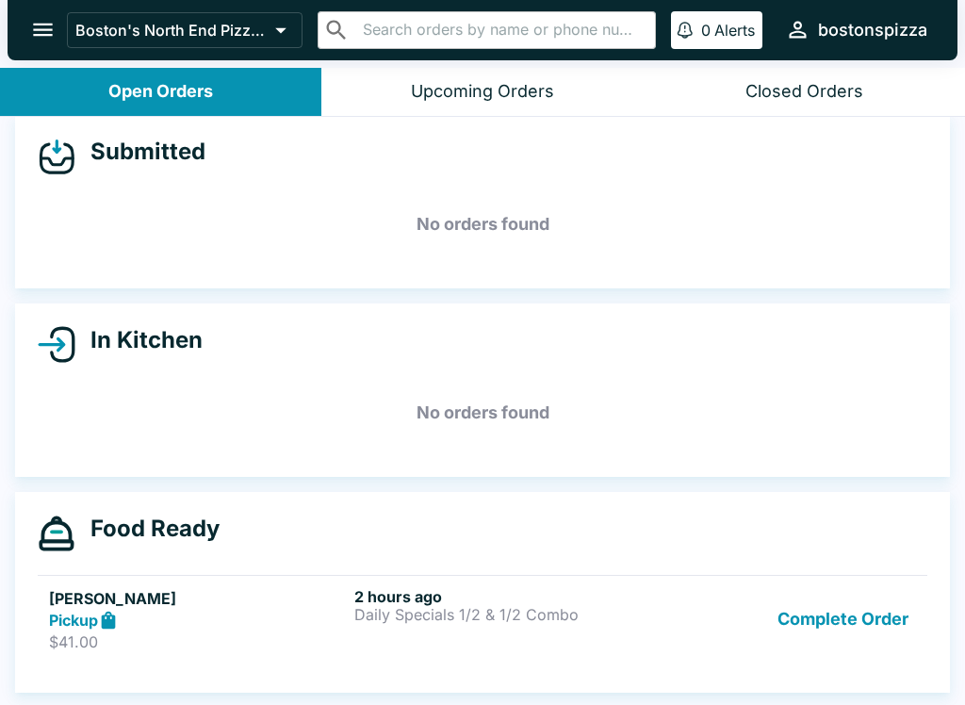
click at [846, 625] on button "Complete Order" at bounding box center [843, 619] width 146 height 65
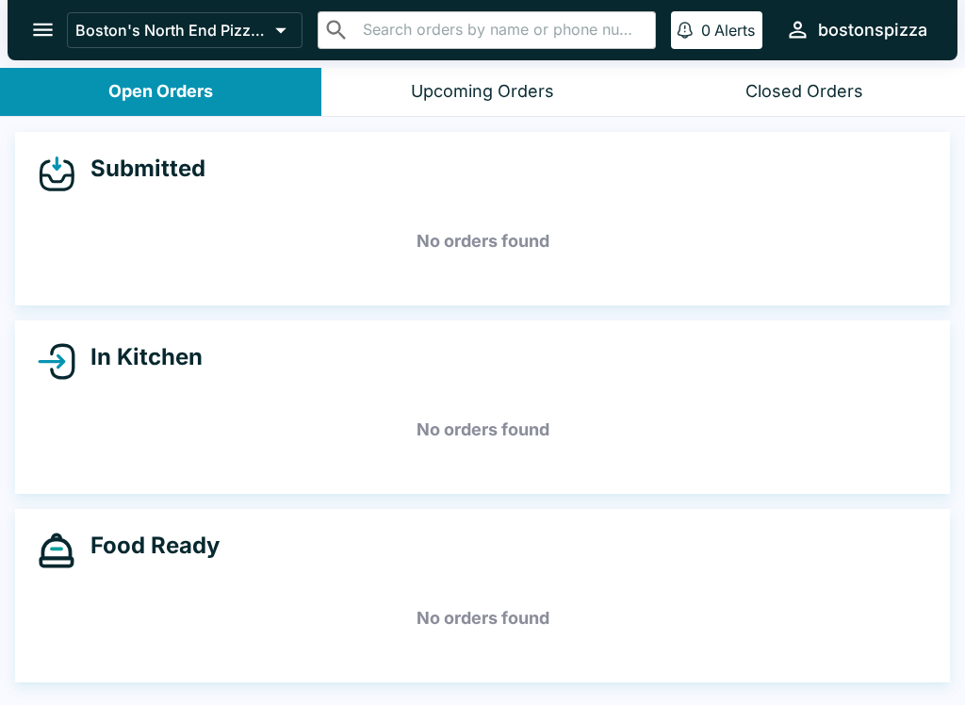
scroll to position [0, 0]
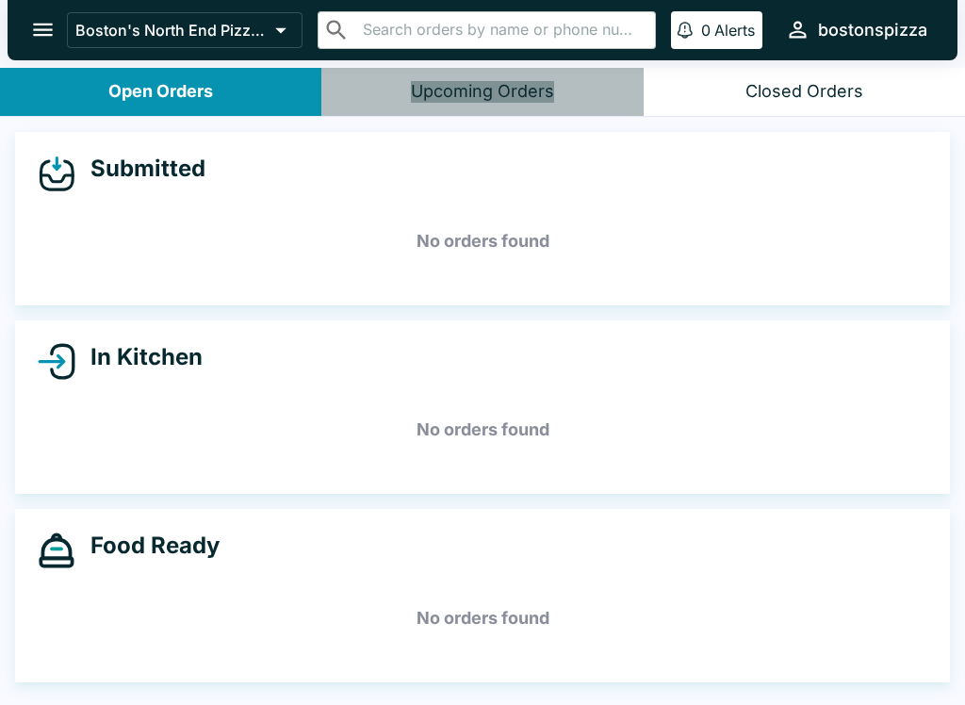
click at [486, 91] on div "Upcoming Orders" at bounding box center [482, 92] width 143 height 22
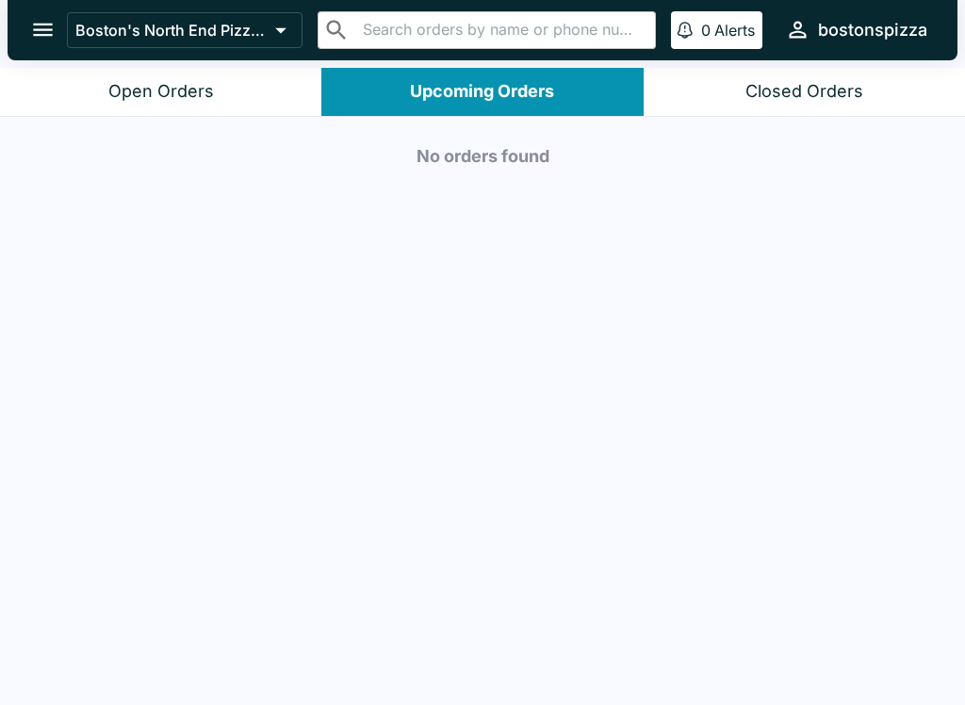
click at [199, 114] on button "Open Orders" at bounding box center [160, 92] width 321 height 48
